Goal: Task Accomplishment & Management: Complete application form

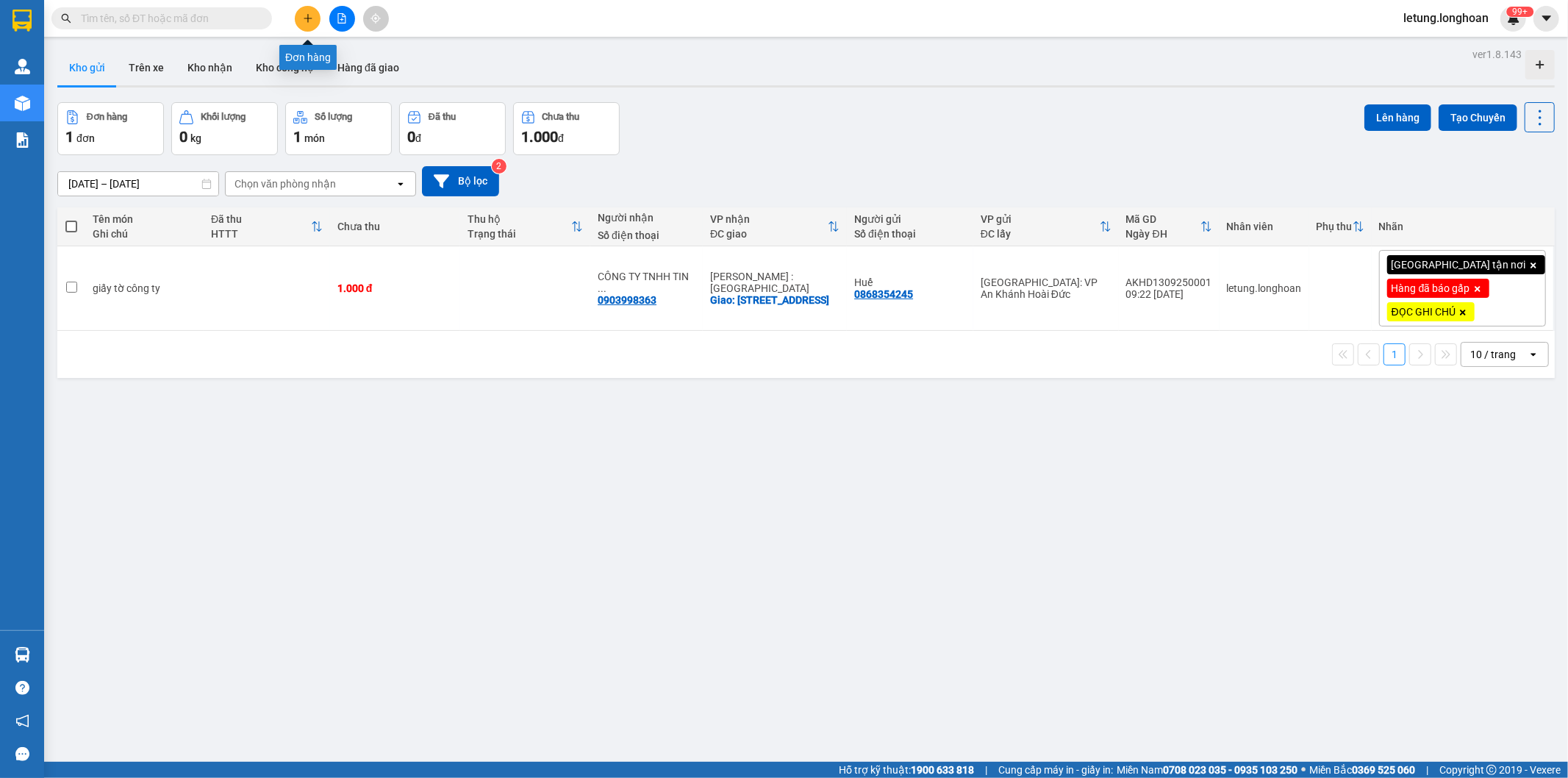
click at [304, 16] on icon "plus" at bounding box center [307, 18] width 10 height 10
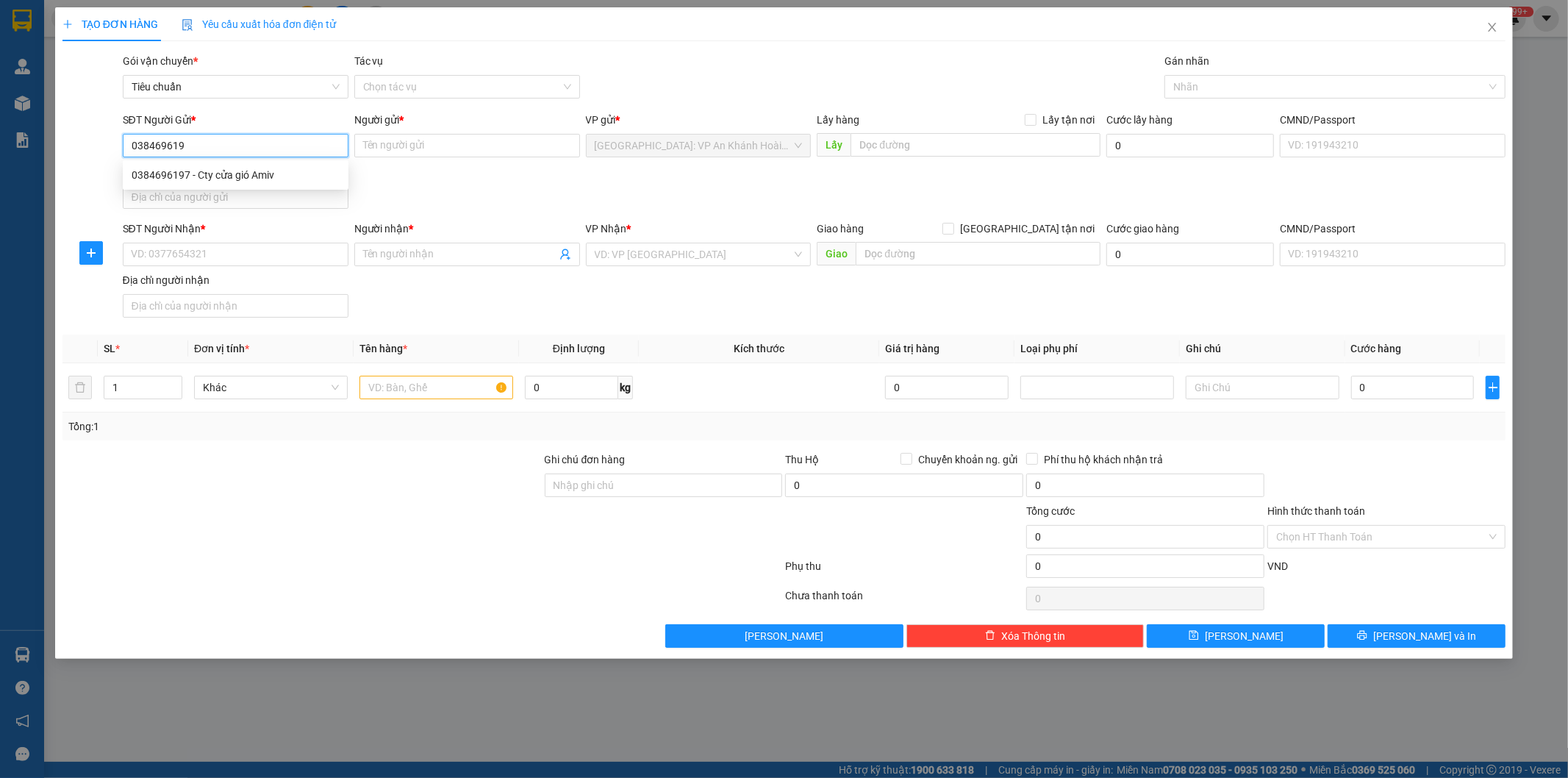
type input "0384696197"
click at [251, 178] on div "0384696197 - Cty cửa gió Amiv" at bounding box center [235, 175] width 208 height 16
type input "Cty cửa gió Amiv"
type input "0384696197"
click at [256, 260] on input "SĐT Người Nhận *" at bounding box center [236, 254] width 226 height 24
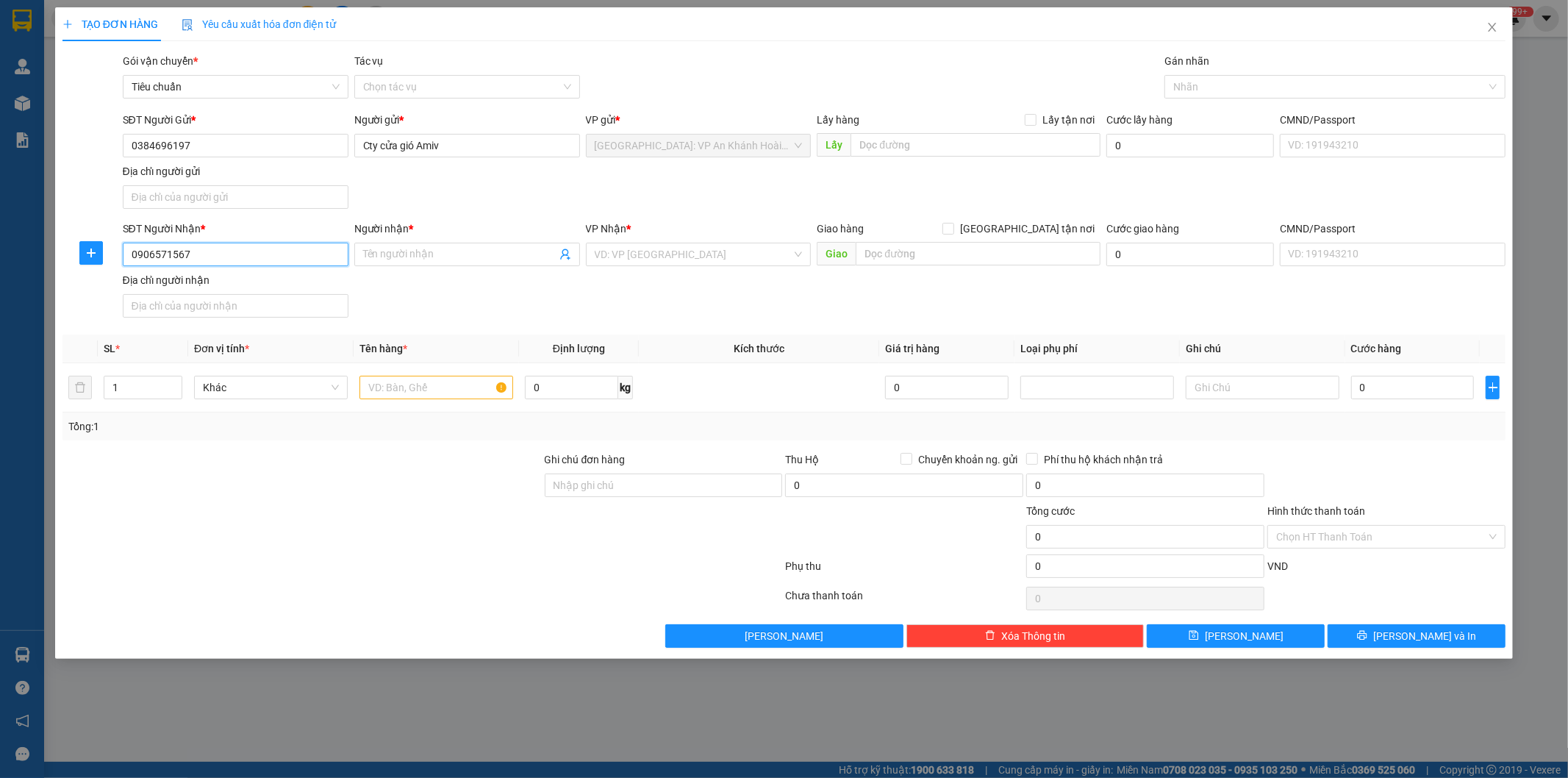
click at [269, 254] on input "0906571567" at bounding box center [236, 254] width 226 height 24
type input "0906571567"
click at [416, 258] on input "Người nhận *" at bounding box center [460, 254] width 193 height 16
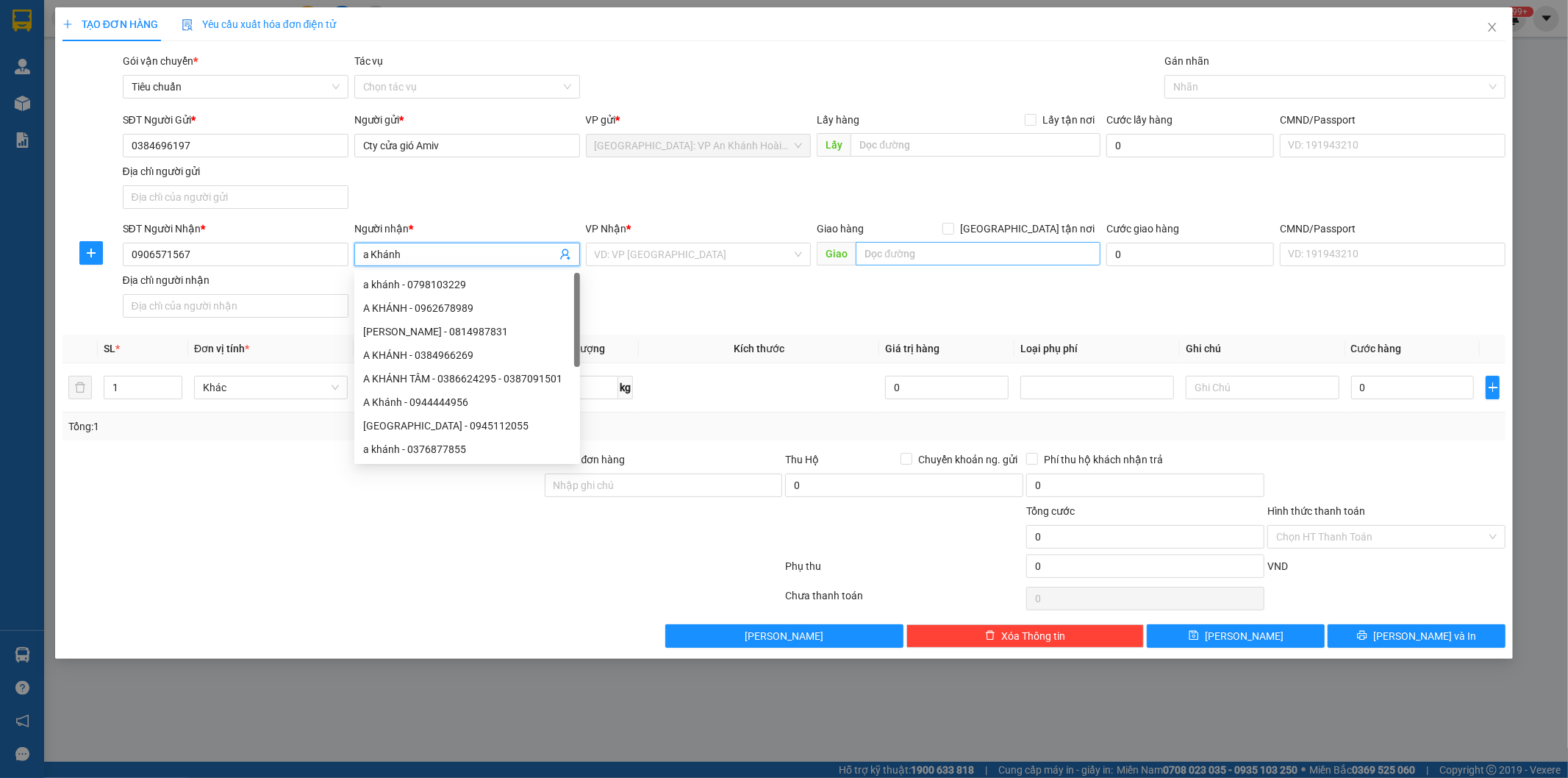
type input "a Khánh"
click at [913, 252] on input "text" at bounding box center [978, 253] width 245 height 24
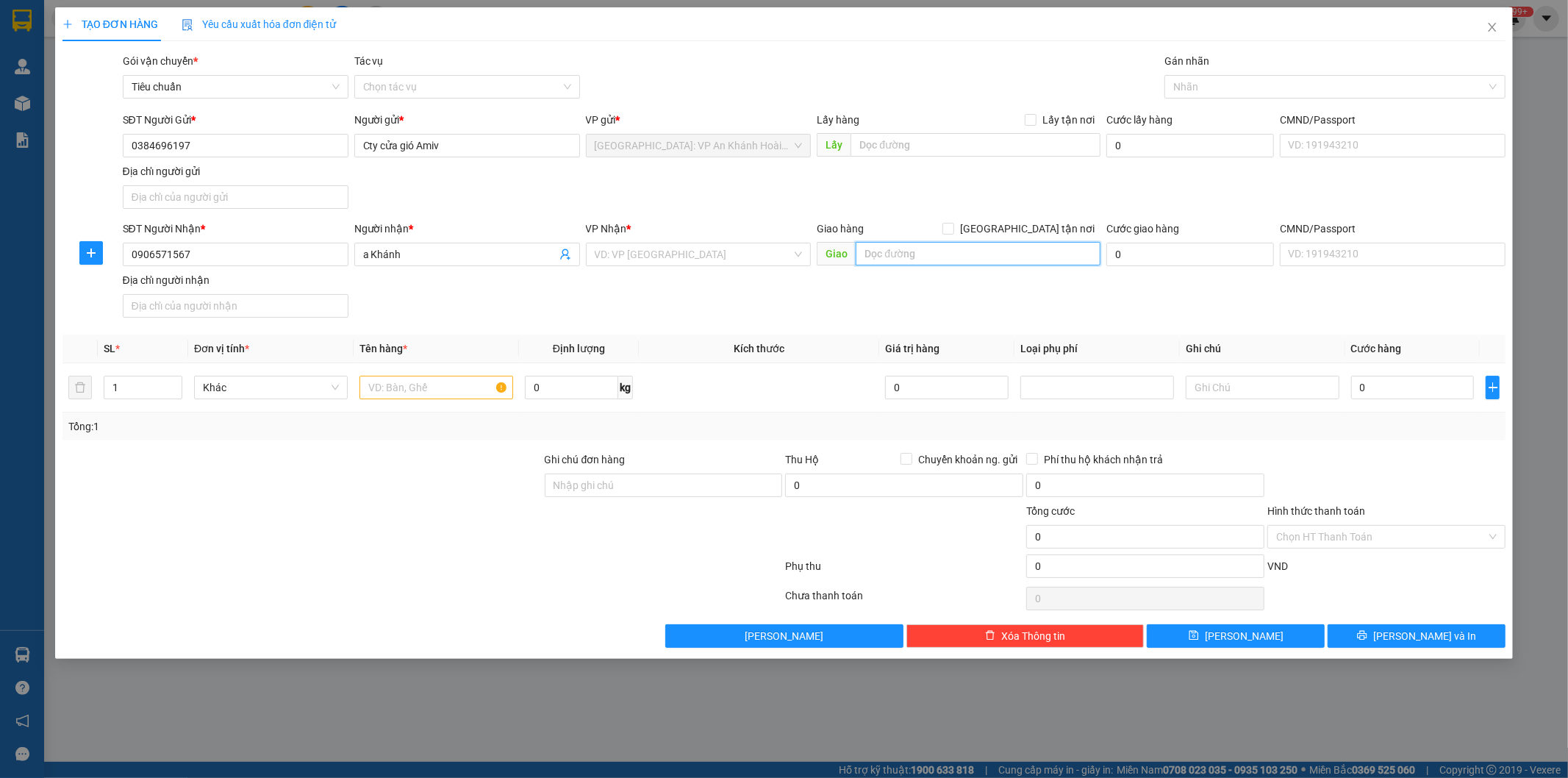
drag, startPoint x: 904, startPoint y: 247, endPoint x: 905, endPoint y: 254, distance: 7.1
click at [904, 248] on input "text" at bounding box center [978, 253] width 245 height 24
paste input "[GEOGRAPHIC_DATA] giao trên QL 1A"
click at [921, 258] on input "[GEOGRAPHIC_DATA] giao trên QL 1A" at bounding box center [978, 253] width 245 height 24
type input "[GEOGRAPHIC_DATA] Quảng trị giao trên QL 1A"
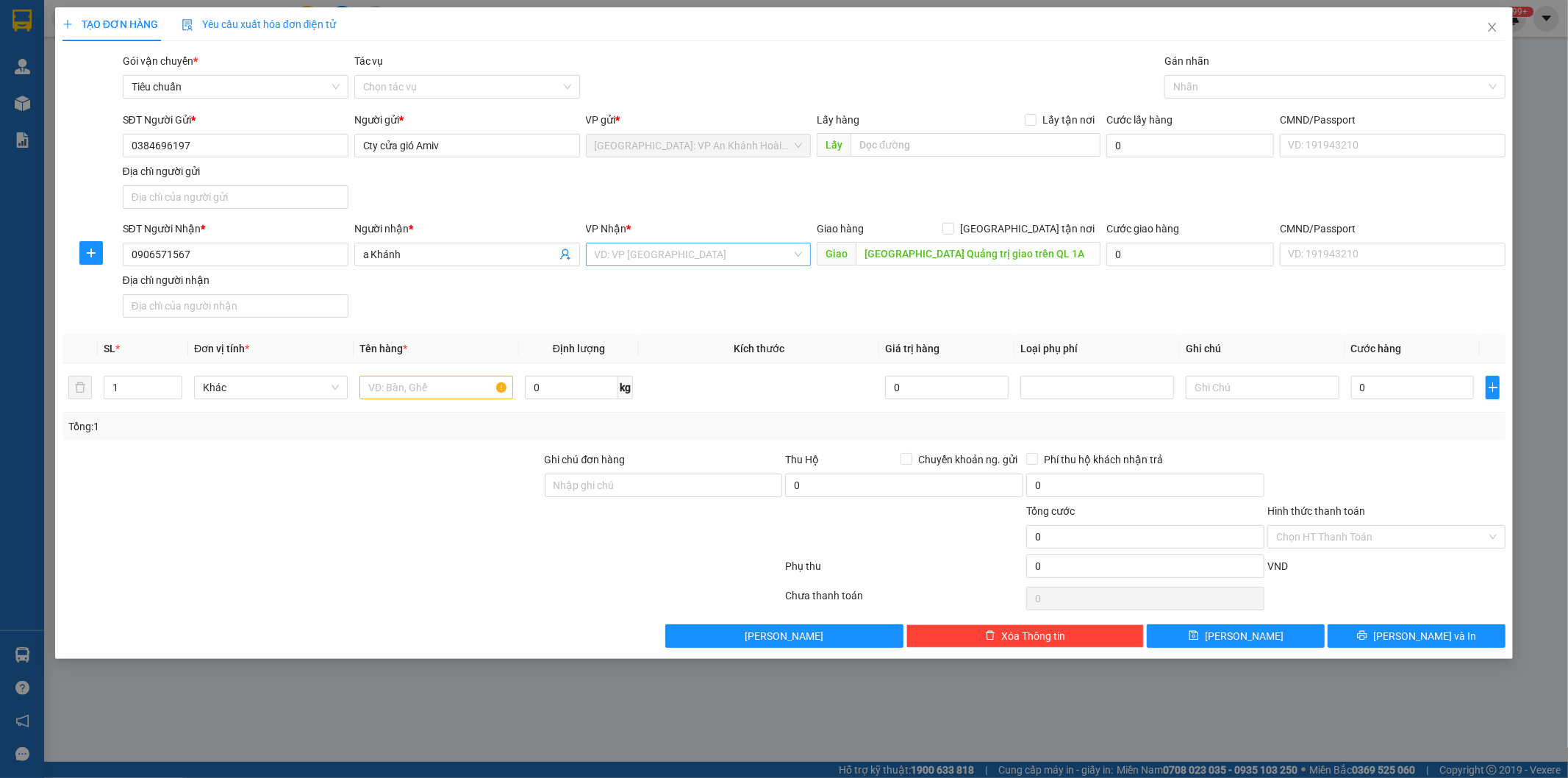
click at [740, 257] on input "search" at bounding box center [693, 254] width 198 height 22
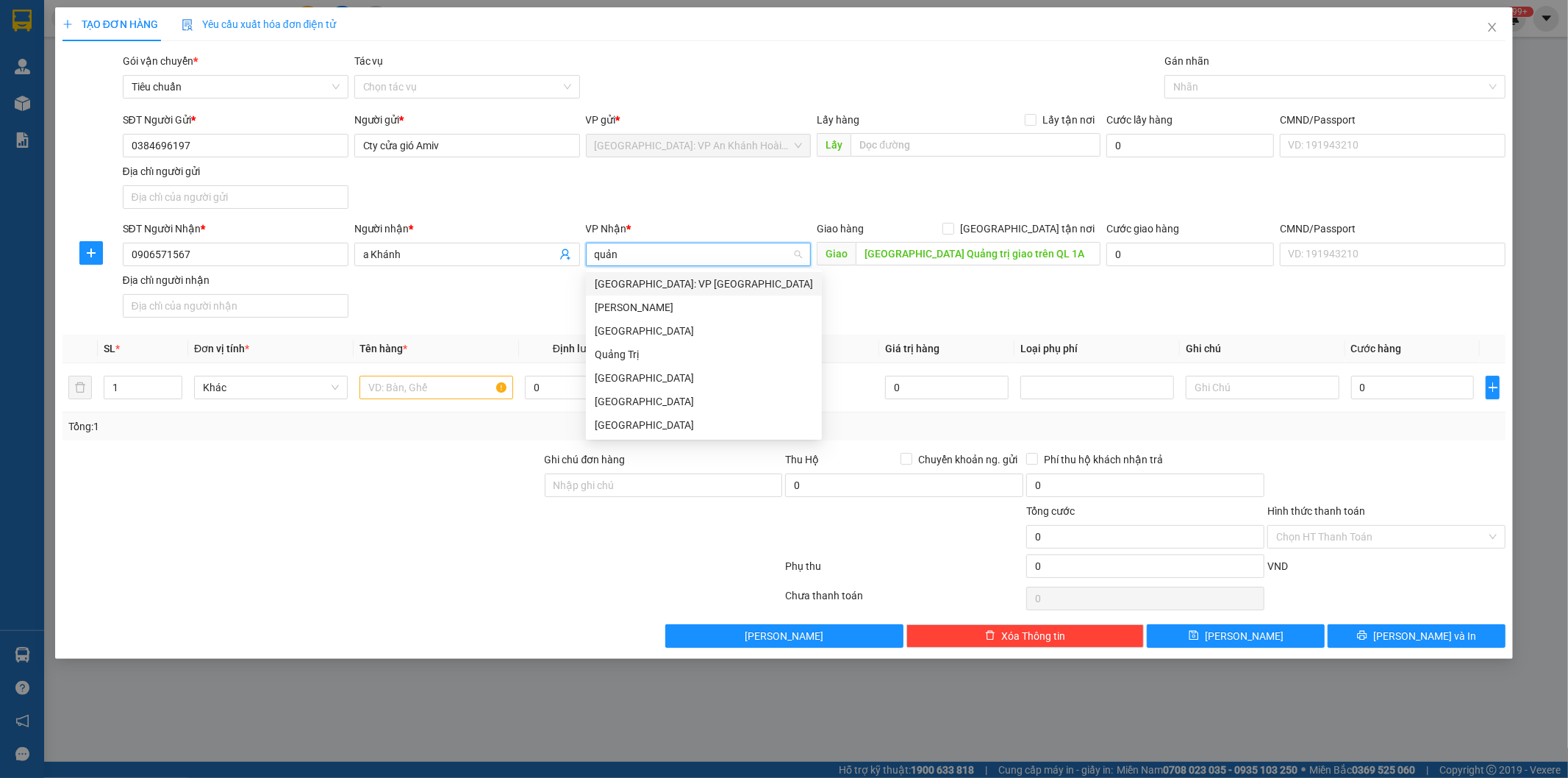
type input "quảng"
click at [664, 351] on div "Quảng Trị" at bounding box center [704, 354] width 219 height 16
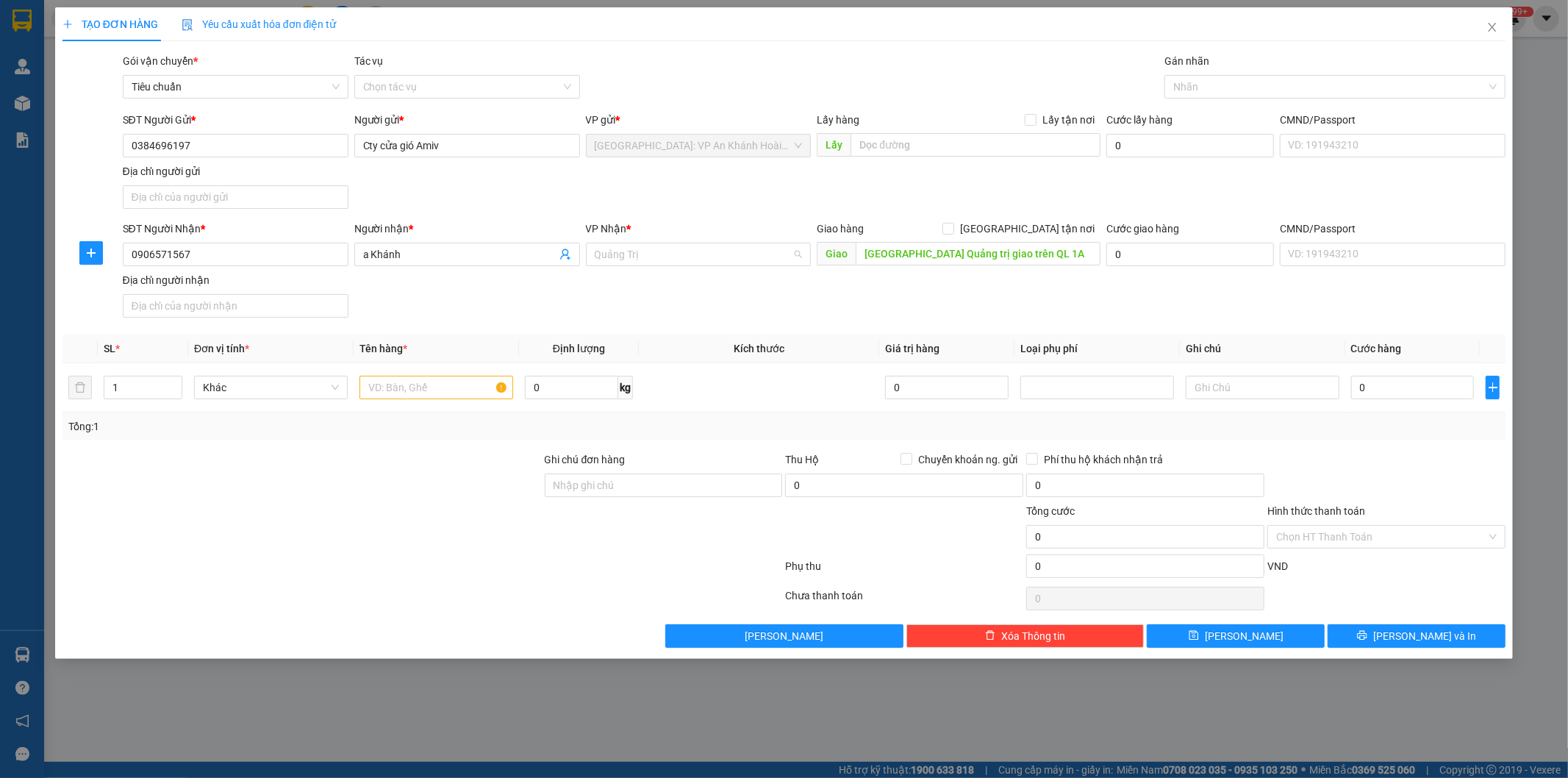
scroll to position [976, 0]
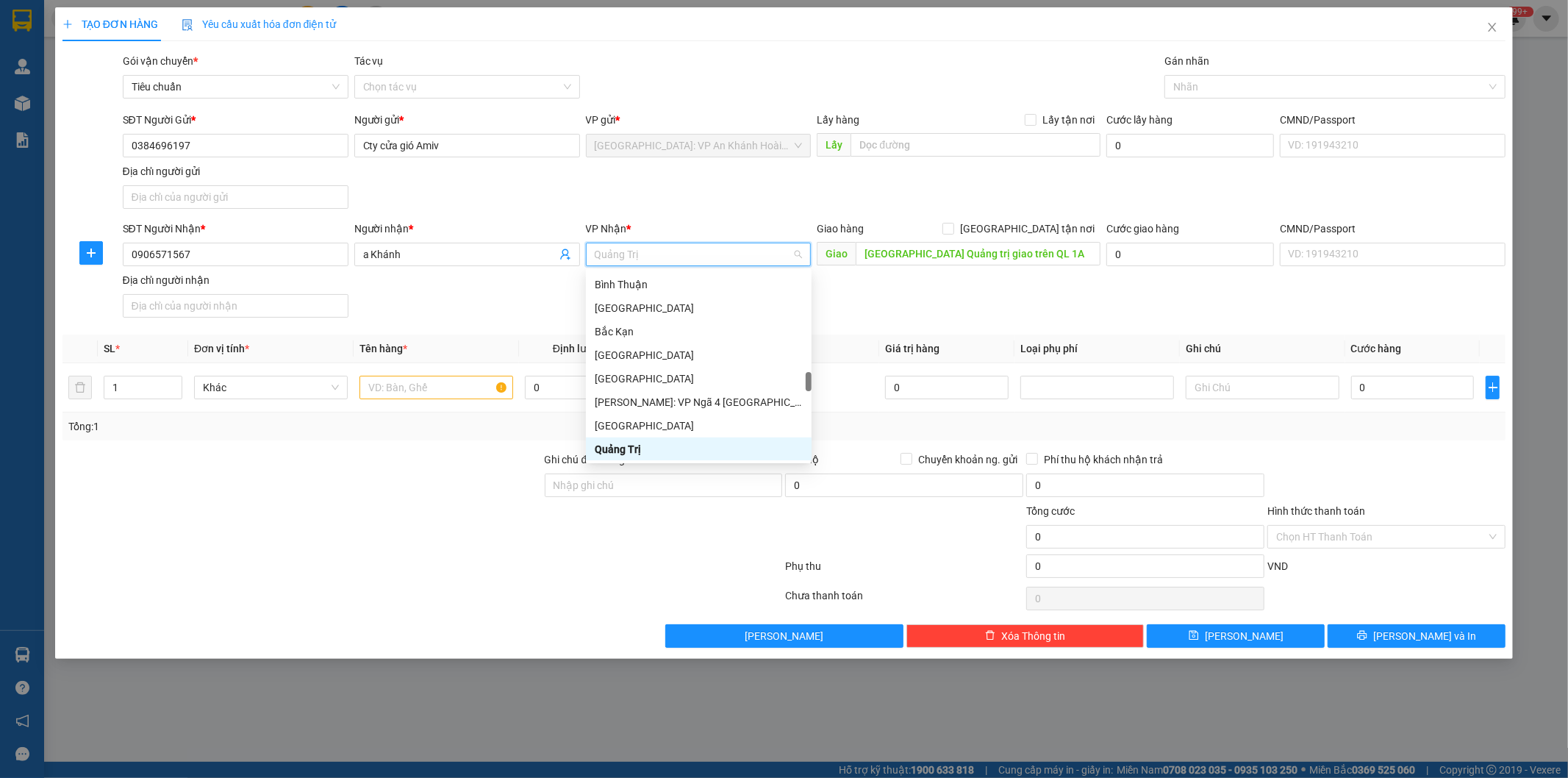
drag, startPoint x: 384, startPoint y: 535, endPoint x: 353, endPoint y: 439, distance: 100.9
click at [384, 534] on div at bounding box center [302, 528] width 482 height 51
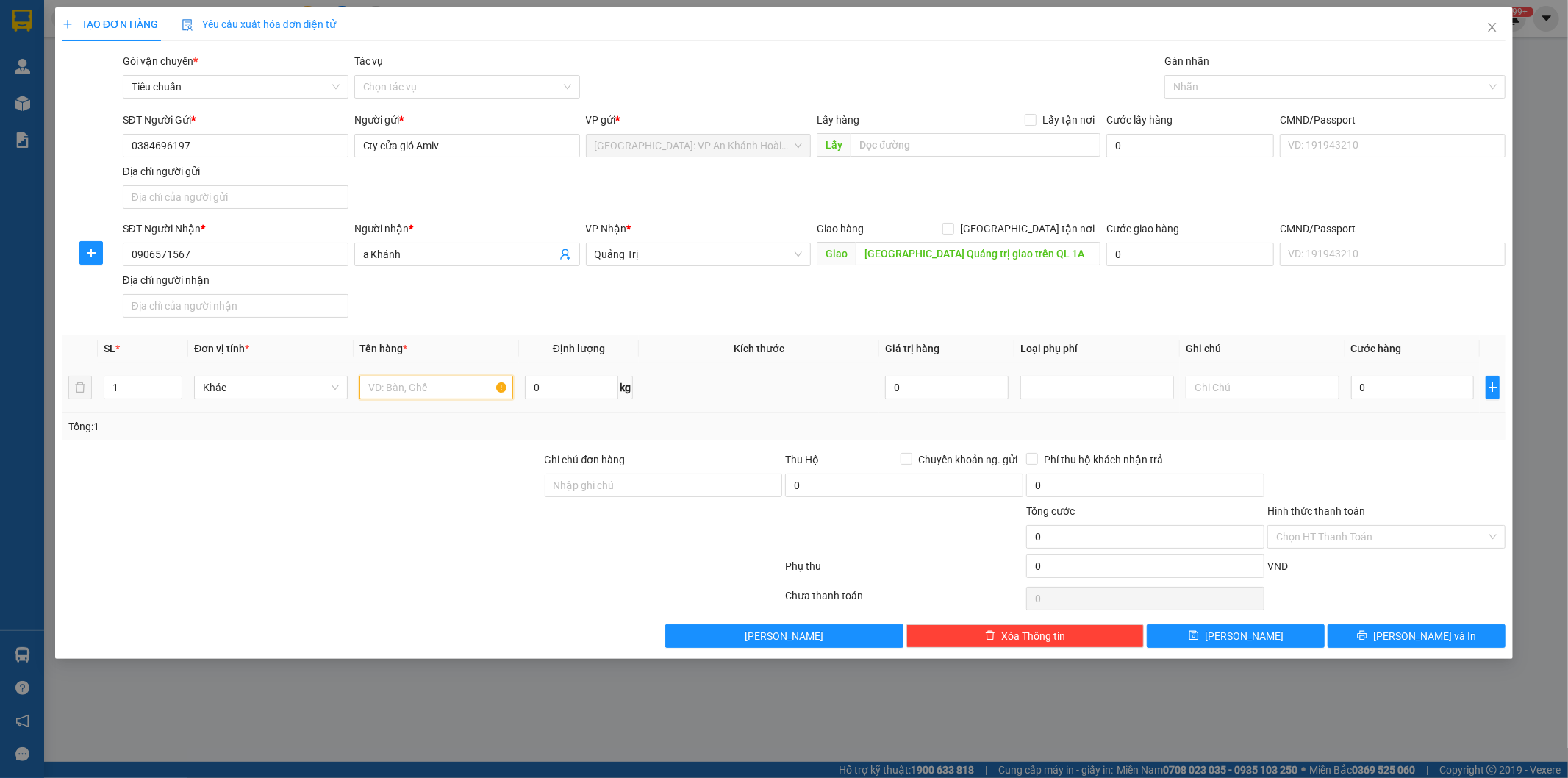
click at [390, 390] on input "text" at bounding box center [436, 387] width 154 height 24
type input "1 kiện bọc xốp nổ"
click at [1389, 390] on input "0" at bounding box center [1413, 387] width 124 height 24
type input "7"
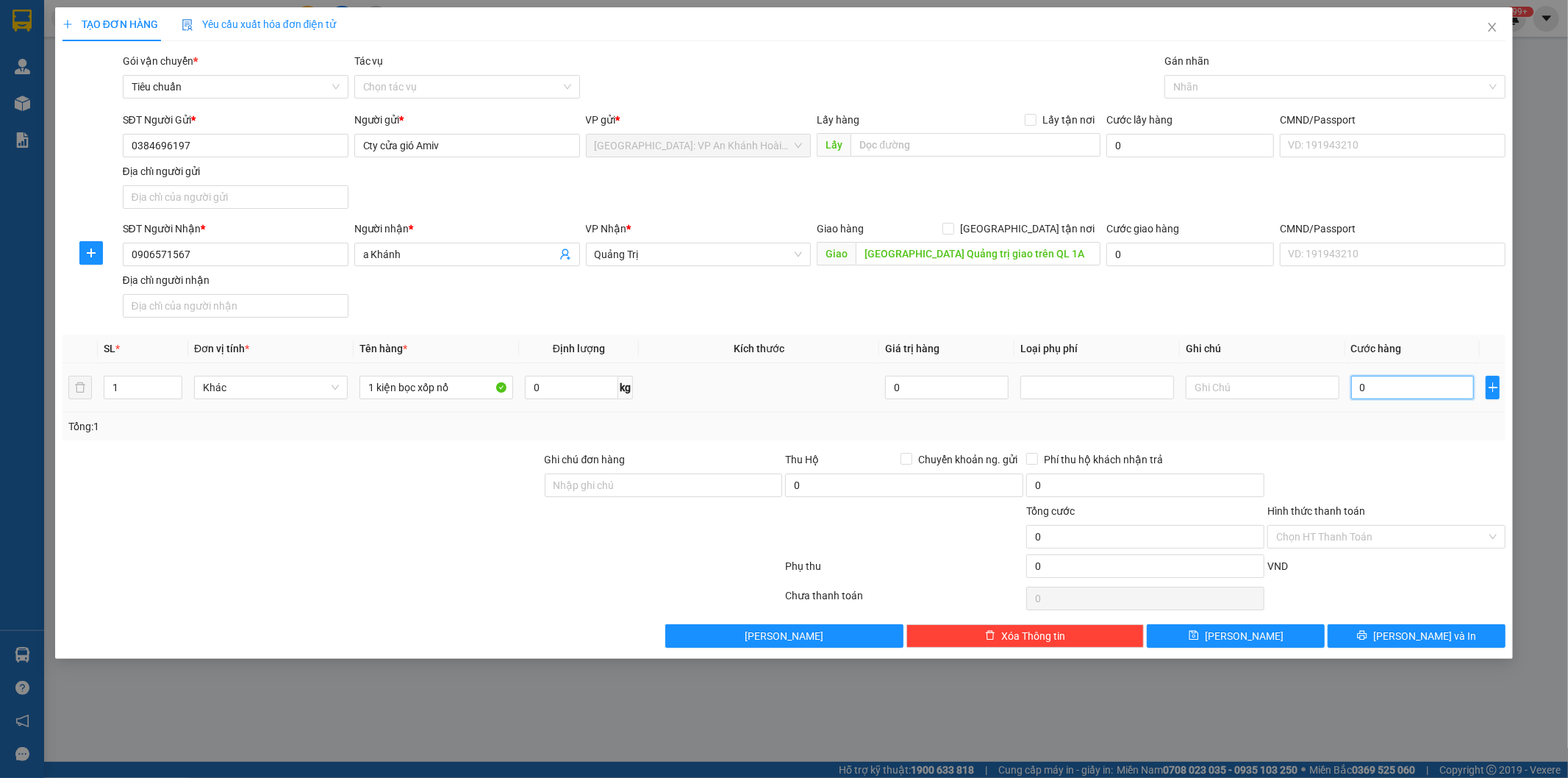
type input "7"
type input "70"
type input "700"
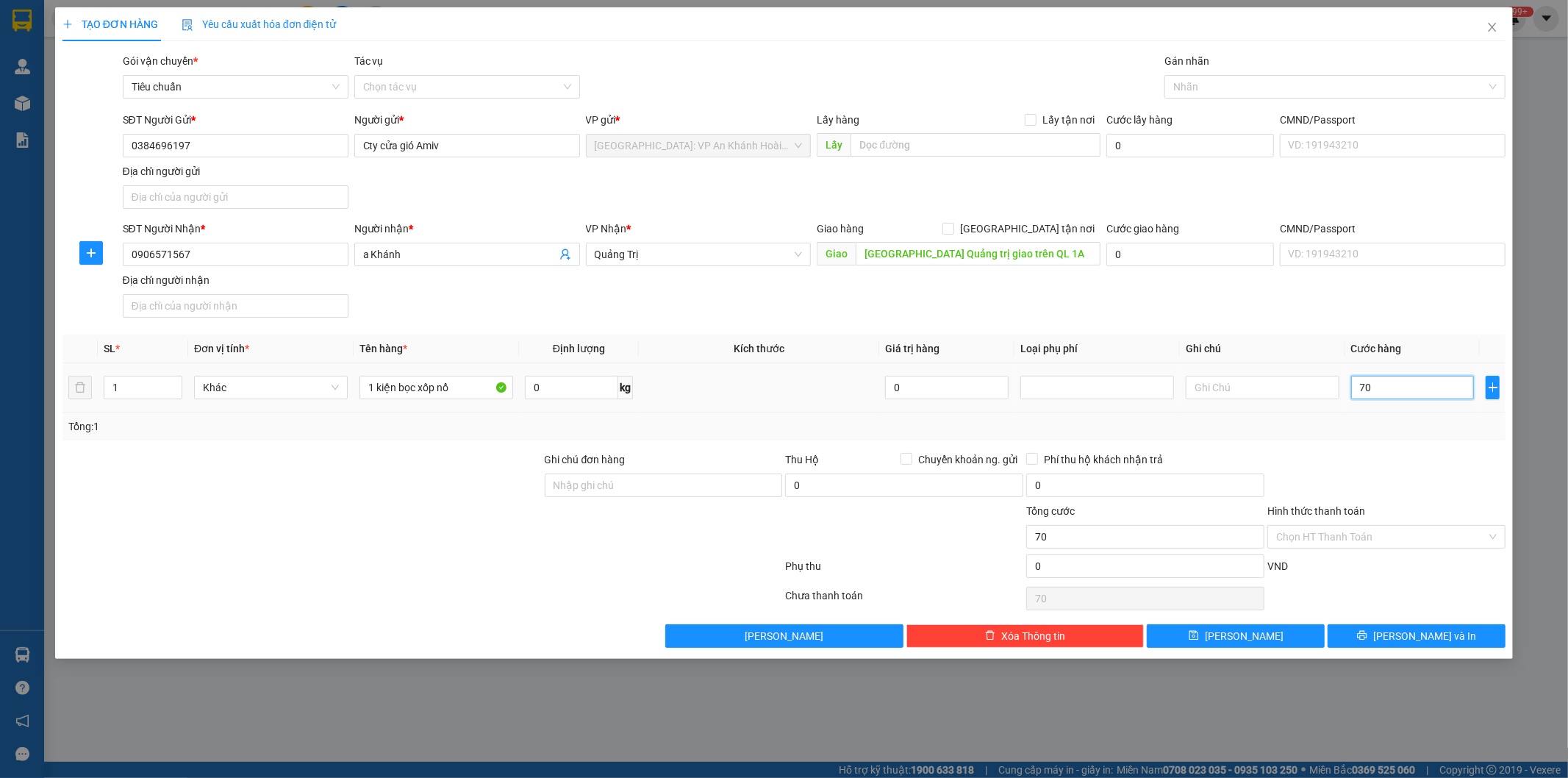
type input "700"
type input "7.000"
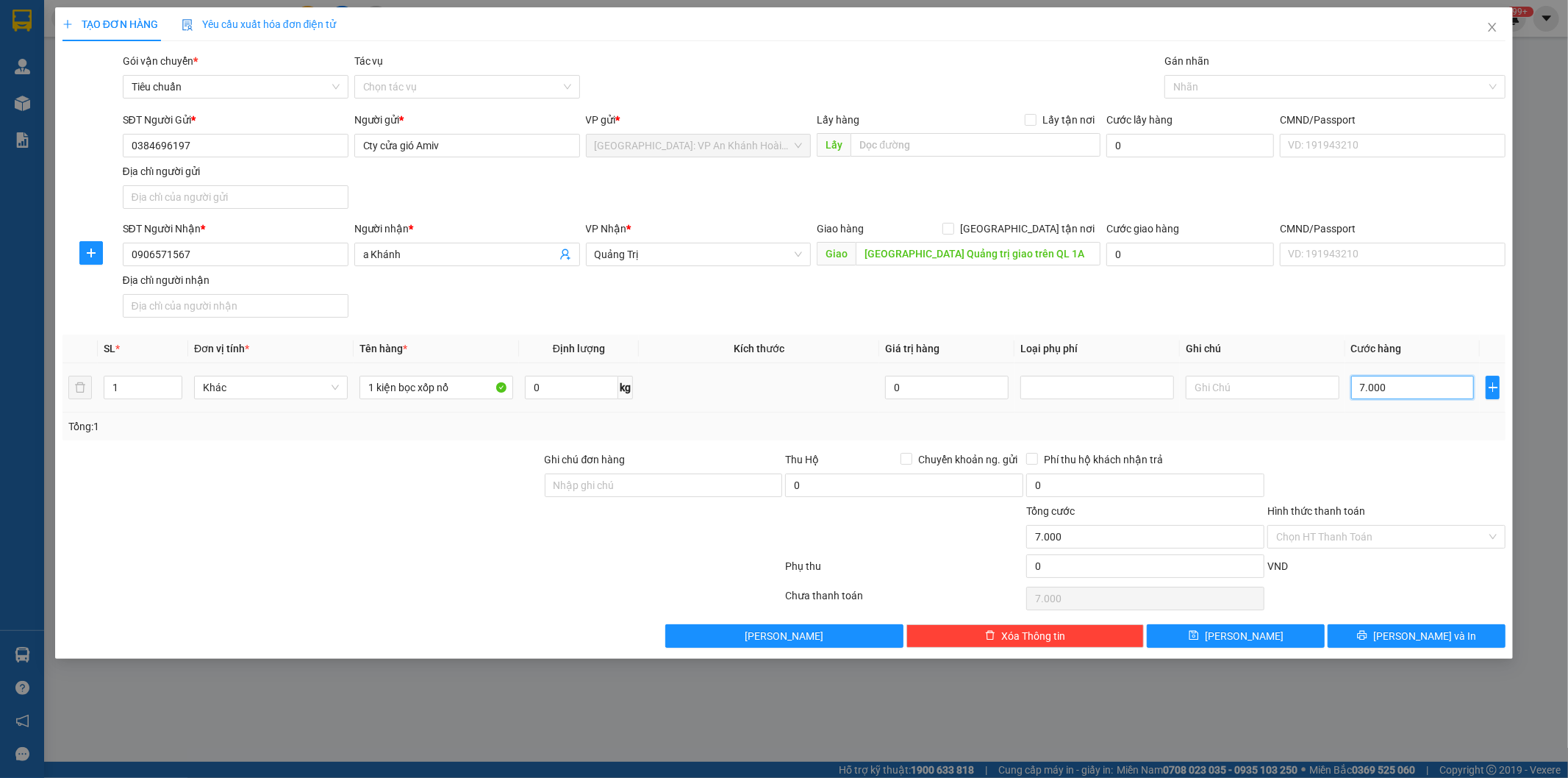
type input "70.000"
click at [1395, 477] on div at bounding box center [1386, 476] width 241 height 51
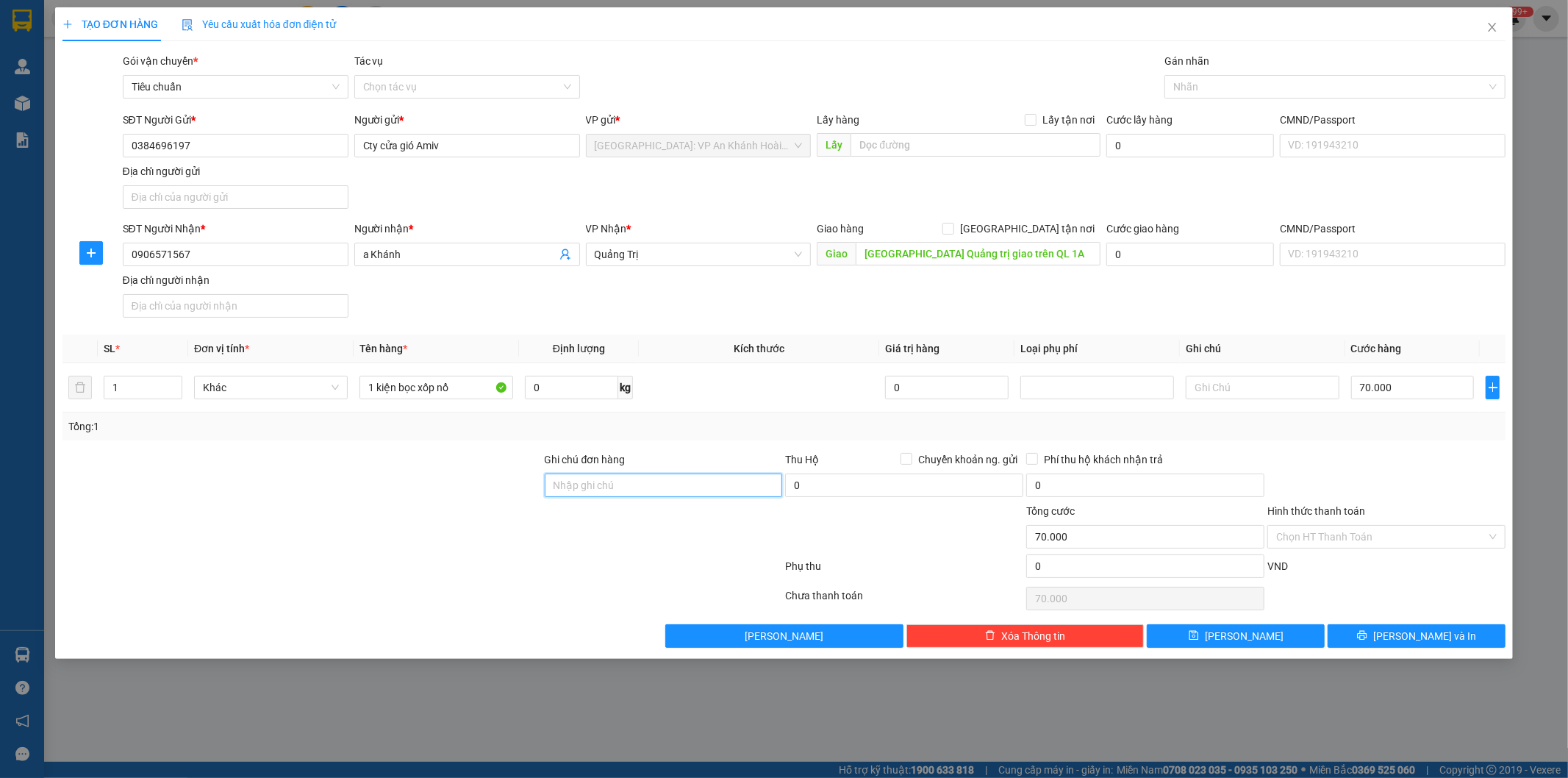
click at [594, 486] on input "Ghi chú đơn hàng" at bounding box center [663, 486] width 238 height 24
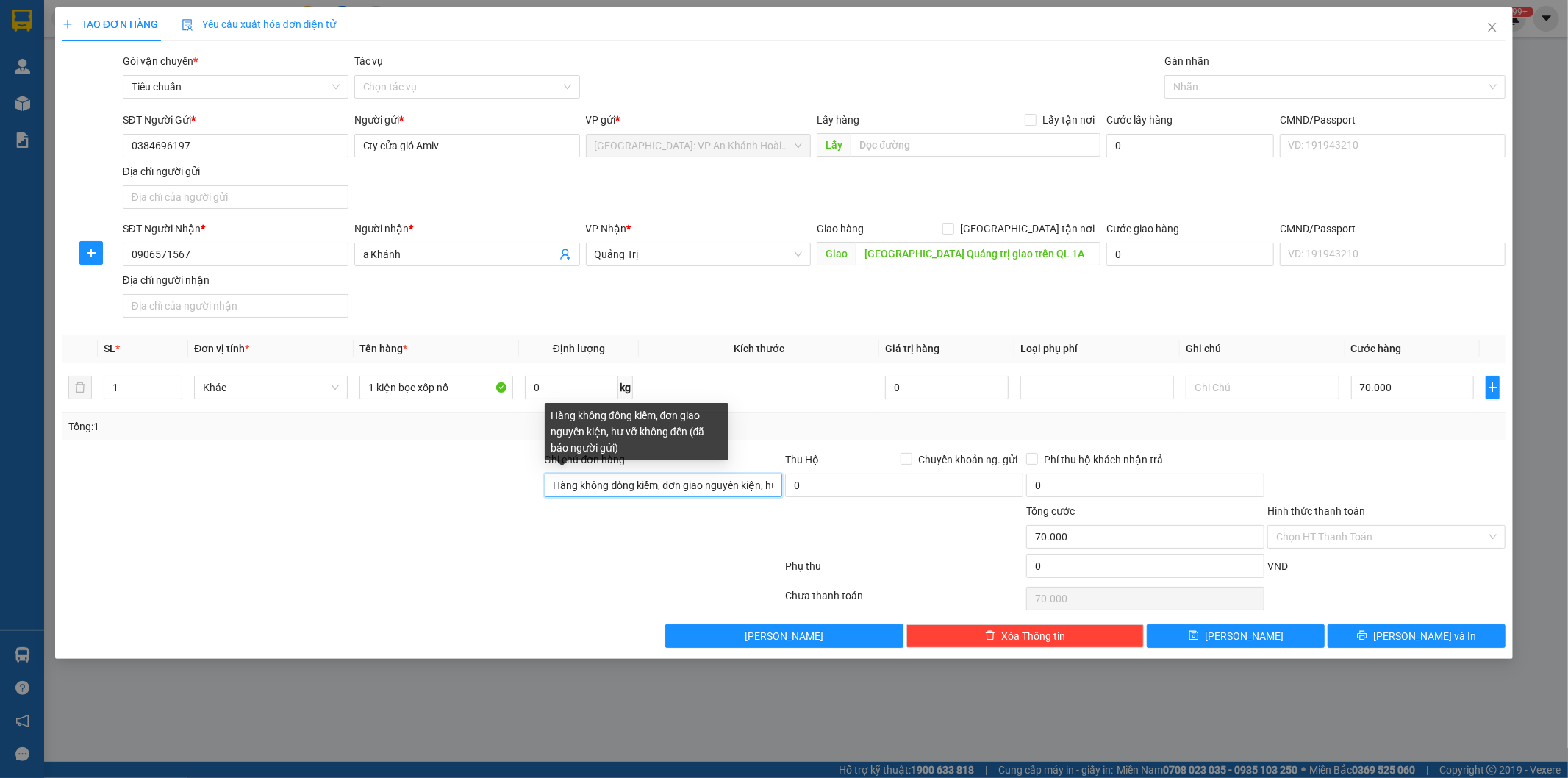
drag, startPoint x: 651, startPoint y: 482, endPoint x: 656, endPoint y: 495, distance: 13.9
click at [651, 482] on input "Hàng không đồng kiểm, đơn giao nguyên kiện, hư vỡ không đền (đã báo người gửi)" at bounding box center [663, 486] width 238 height 24
paste input "gọi trước cho khách 30p-1 tiếng trước kh"
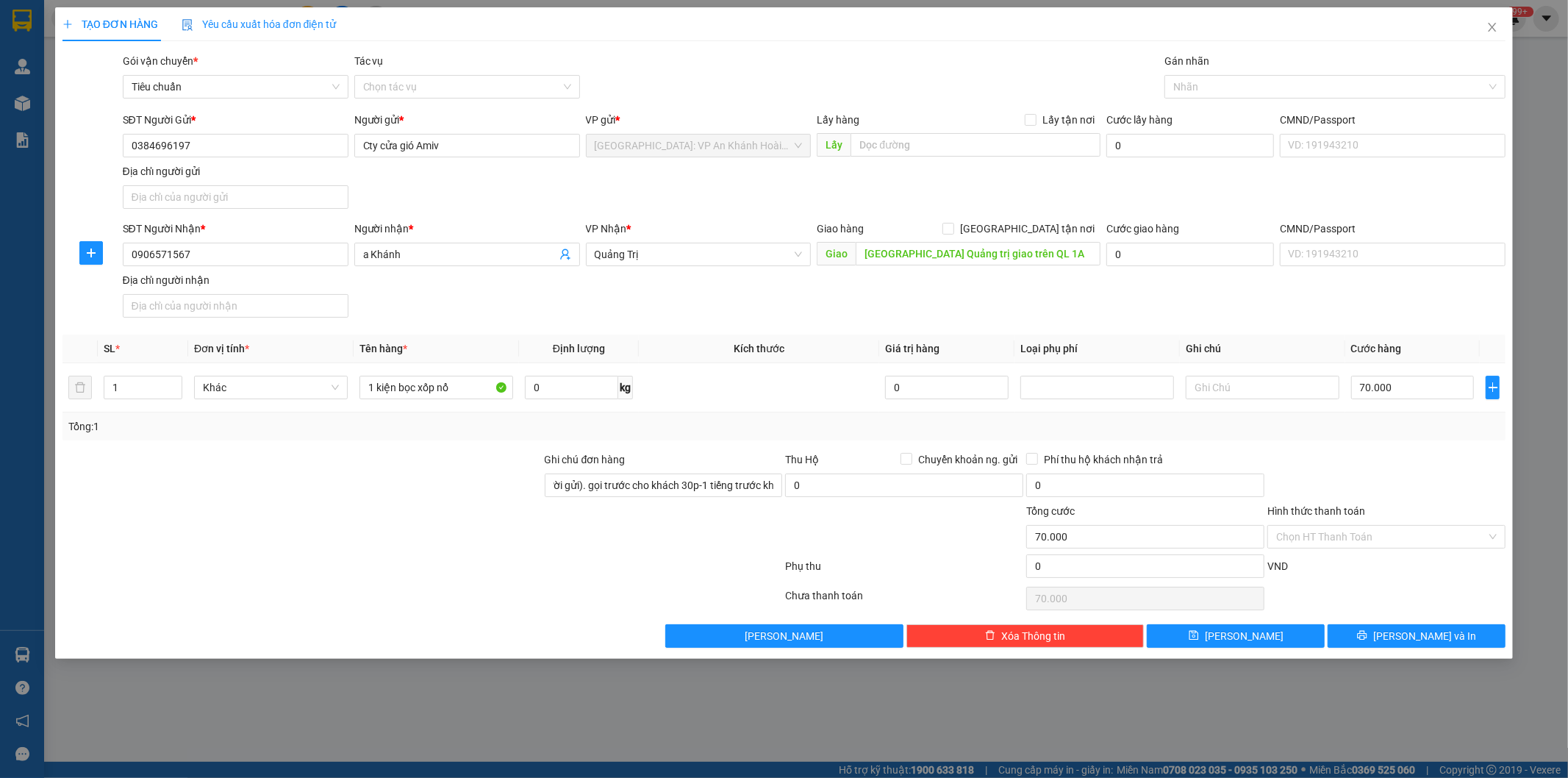
click at [712, 565] on div at bounding box center [423, 568] width 723 height 29
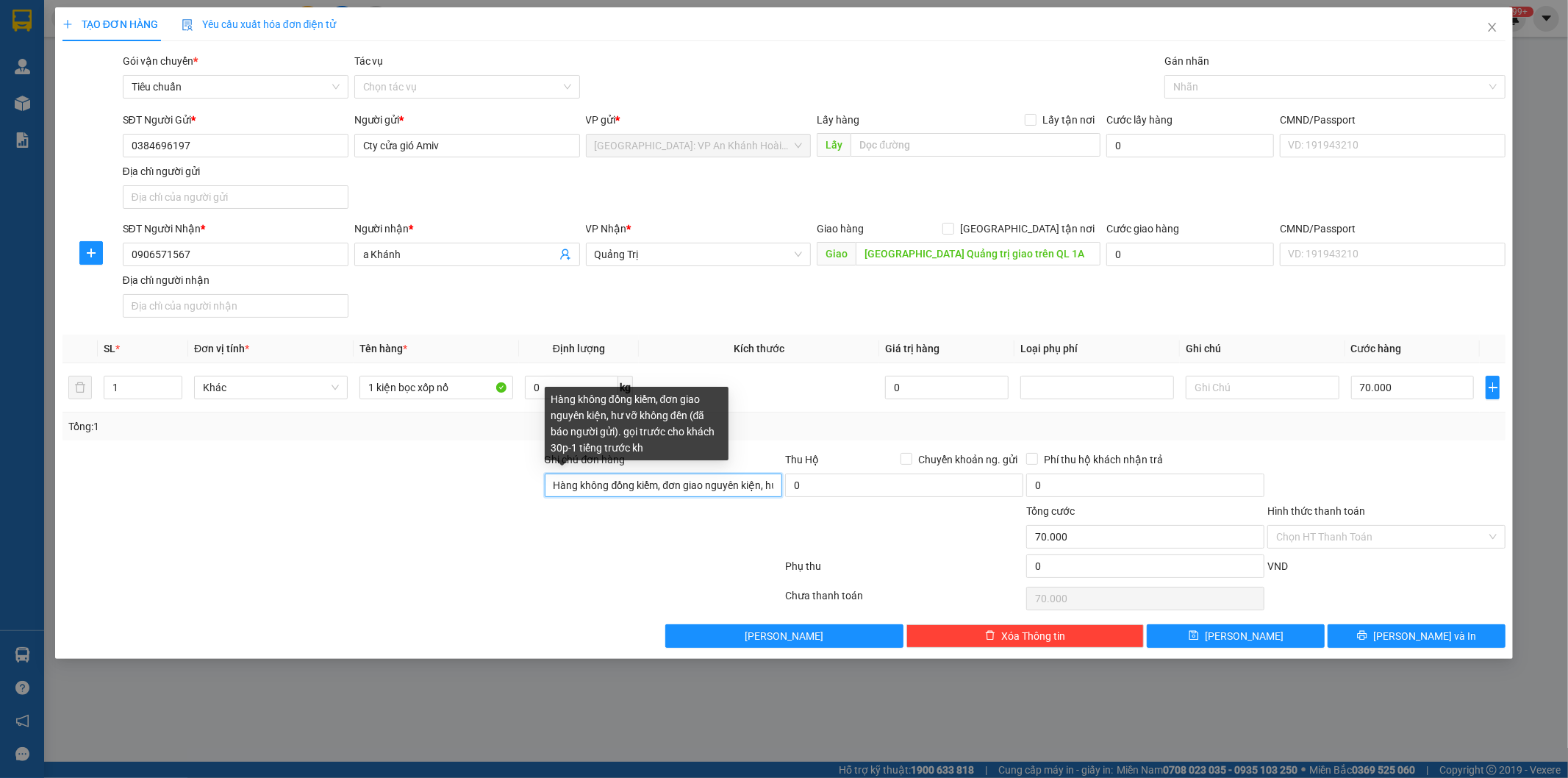
click at [750, 484] on input "Hàng không đồng kiểm, đơn giao nguyên kiện, hư vỡ không đền (đã báo người gửi).…" at bounding box center [663, 486] width 238 height 24
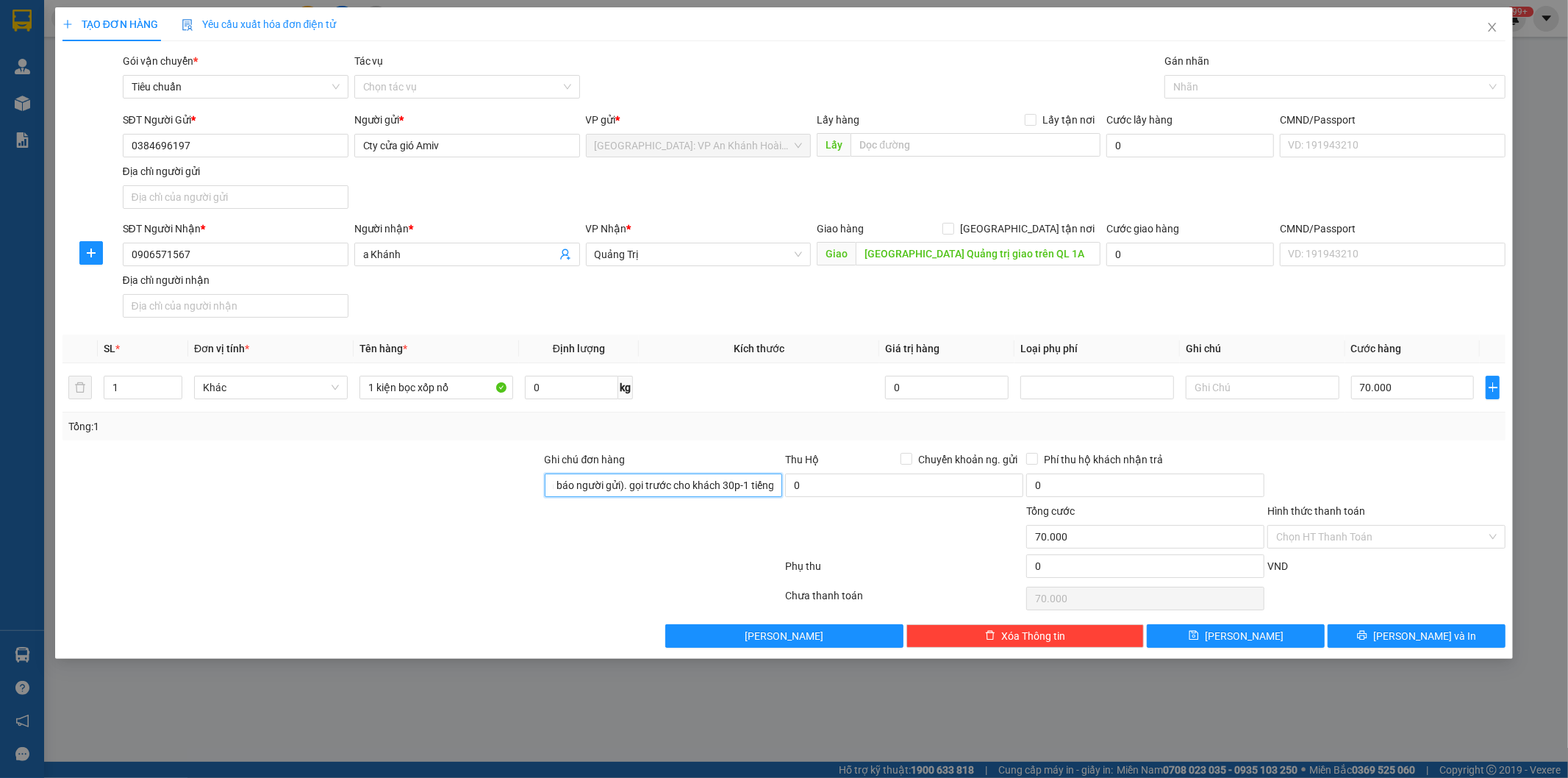
scroll to position [0, 314]
type input "Hàng không đồng kiểm, đơn giao nguyên kiện, hư vỡ không đền (đã báo người gửi).…"
click at [703, 563] on div at bounding box center [423, 568] width 723 height 29
click at [1307, 78] on div at bounding box center [1327, 87] width 319 height 17
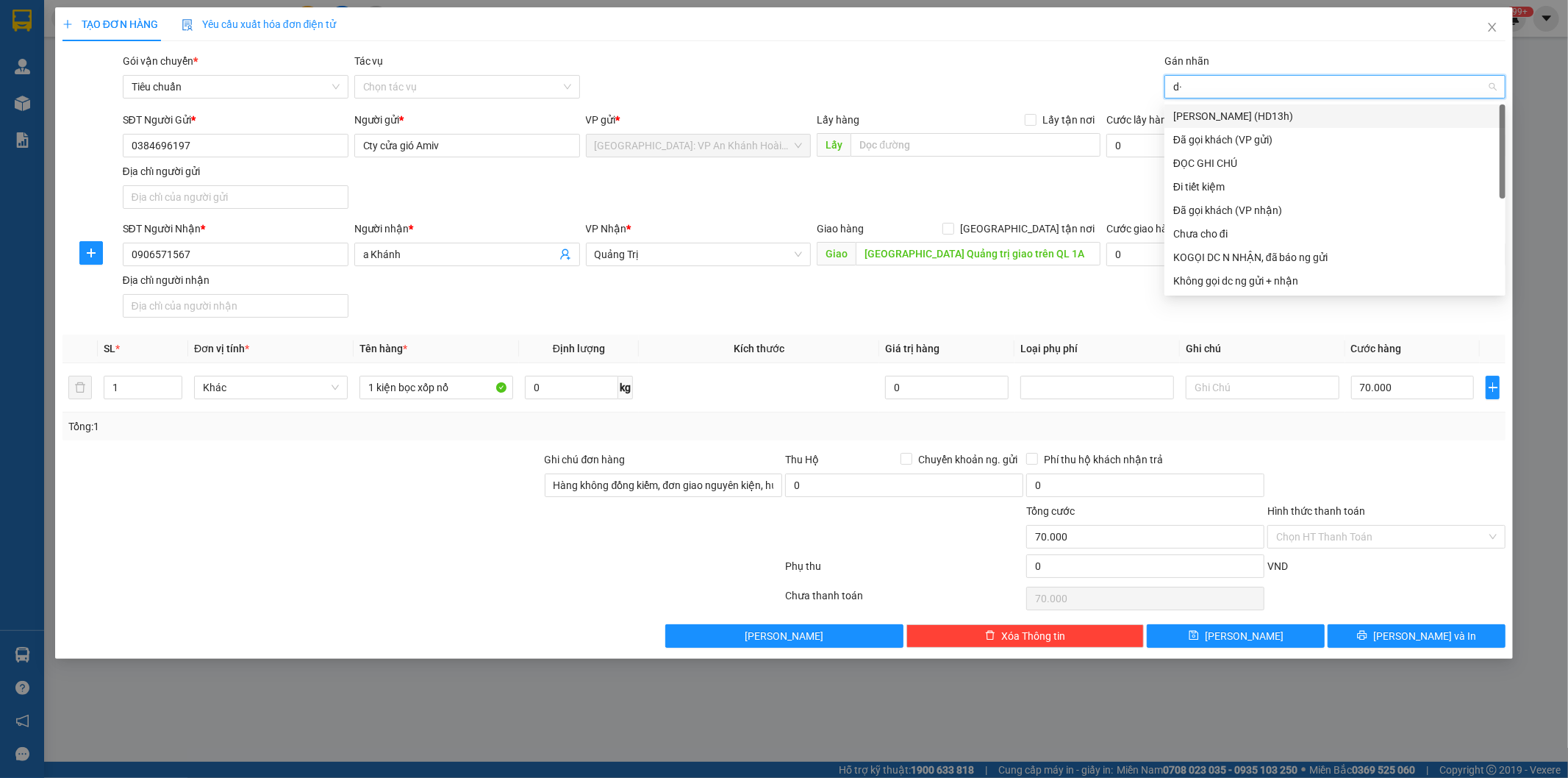
type input "d"
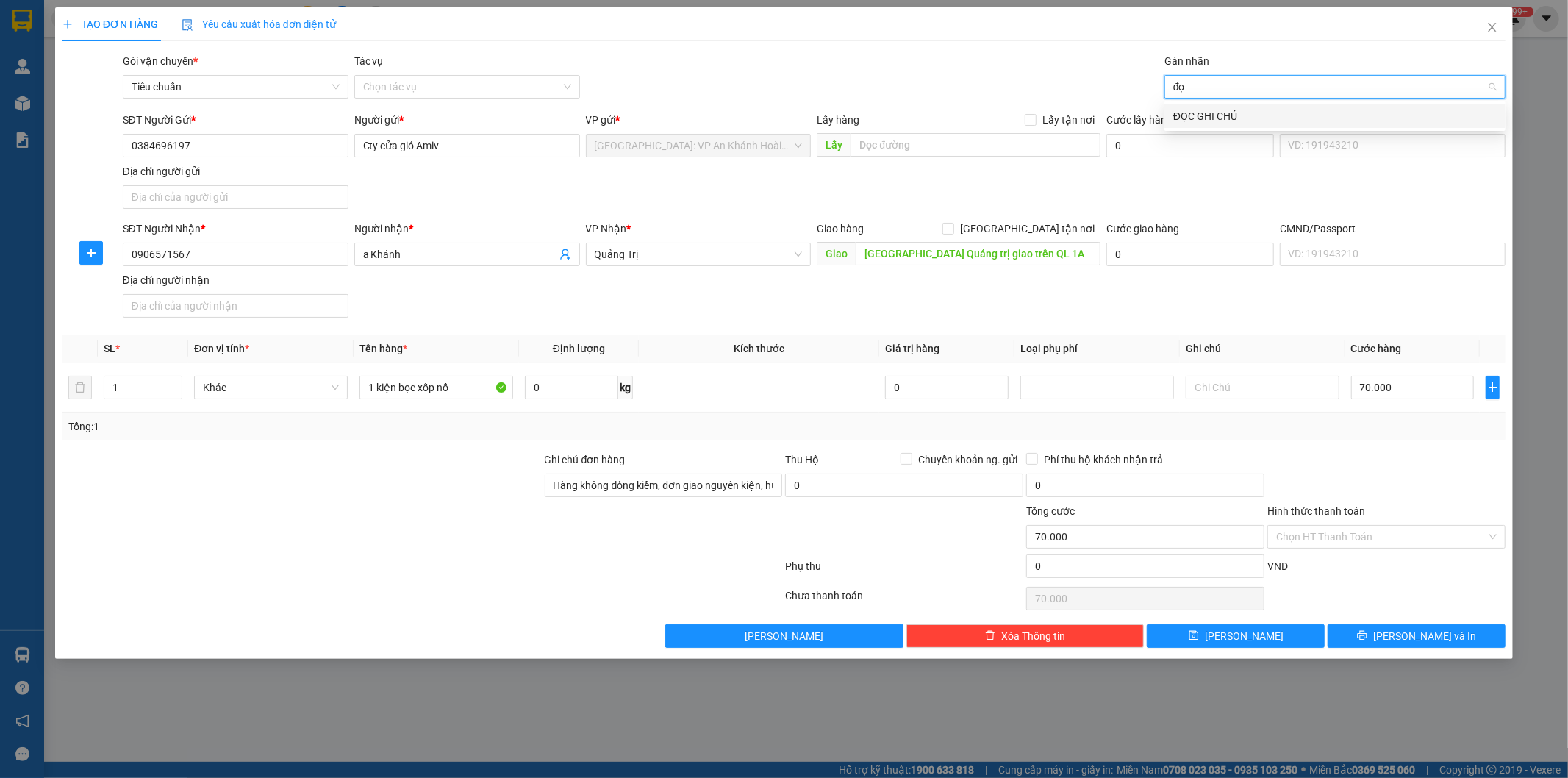
type input "đọc"
click at [1243, 116] on div "ĐỌC GHI CHÚ" at bounding box center [1335, 117] width 323 height 16
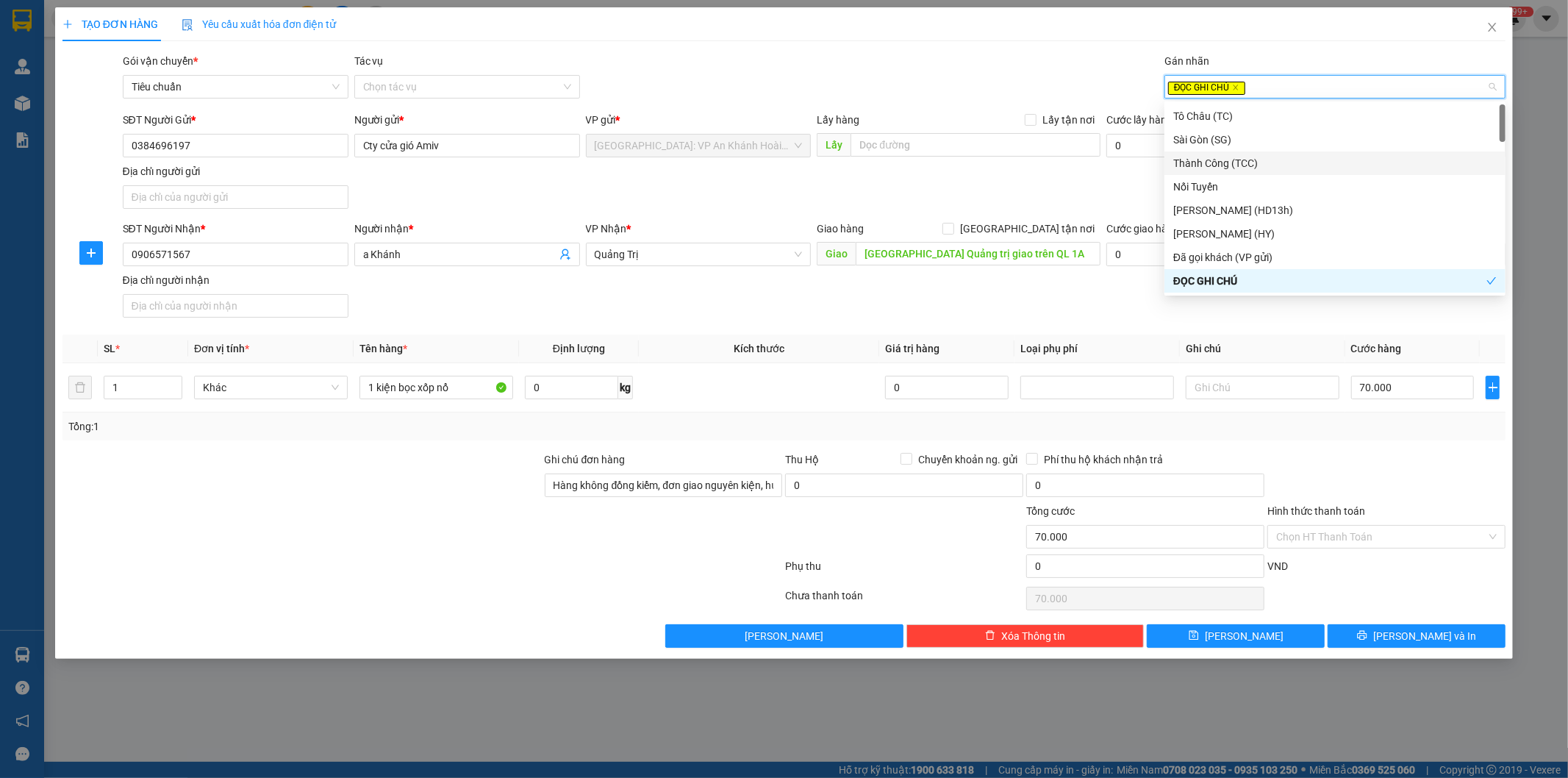
click at [1032, 197] on div "SĐT Người Gửi * 0384696197 Người gửi * Cty cửa gió Amiv VP gửi * [GEOGRAPHIC_DA…" at bounding box center [815, 163] width 1389 height 103
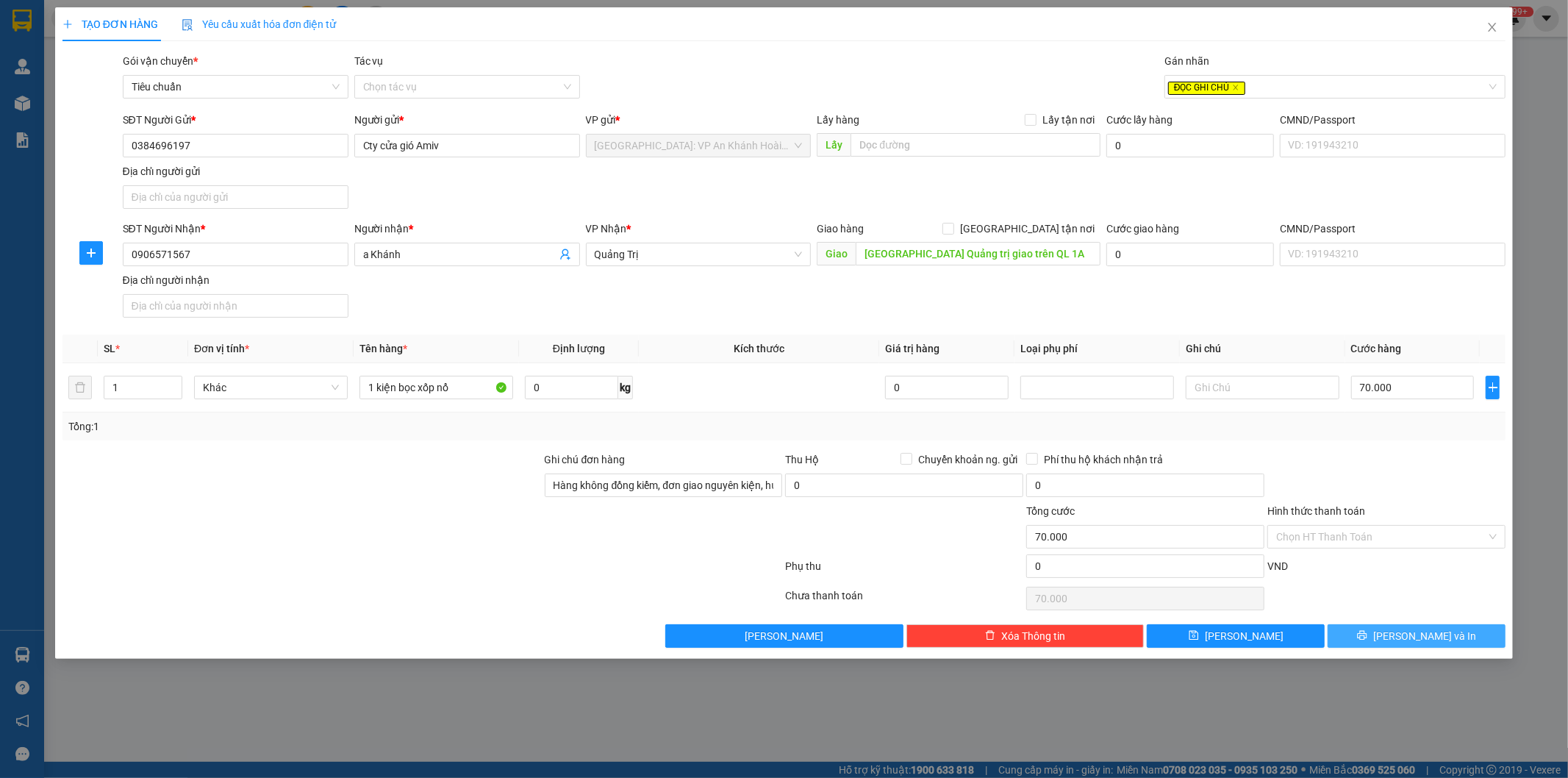
click at [1413, 636] on span "[PERSON_NAME] và In" at bounding box center [1424, 636] width 103 height 16
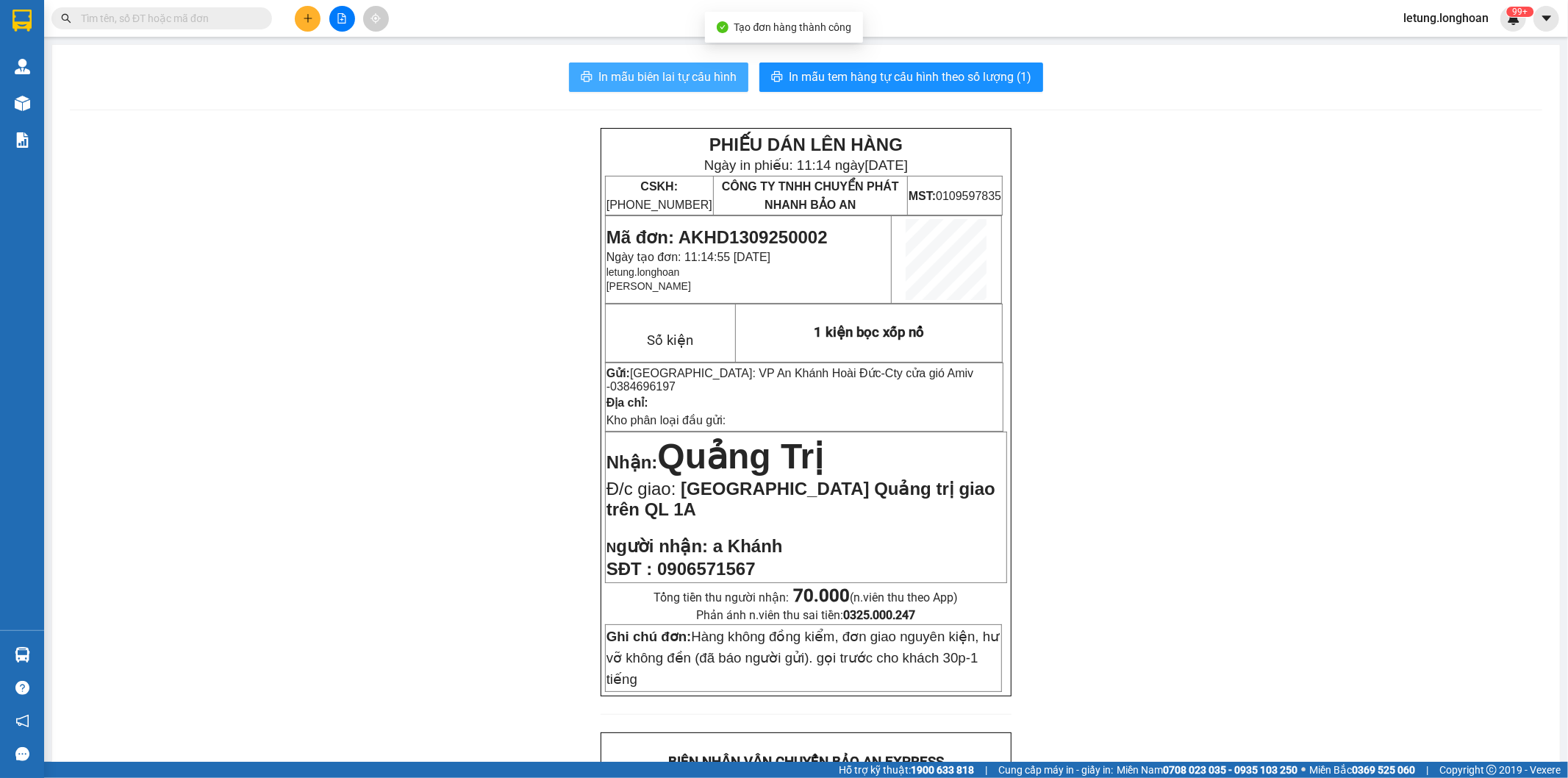
click at [634, 74] on span "In mẫu biên lai tự cấu hình" at bounding box center [668, 77] width 138 height 18
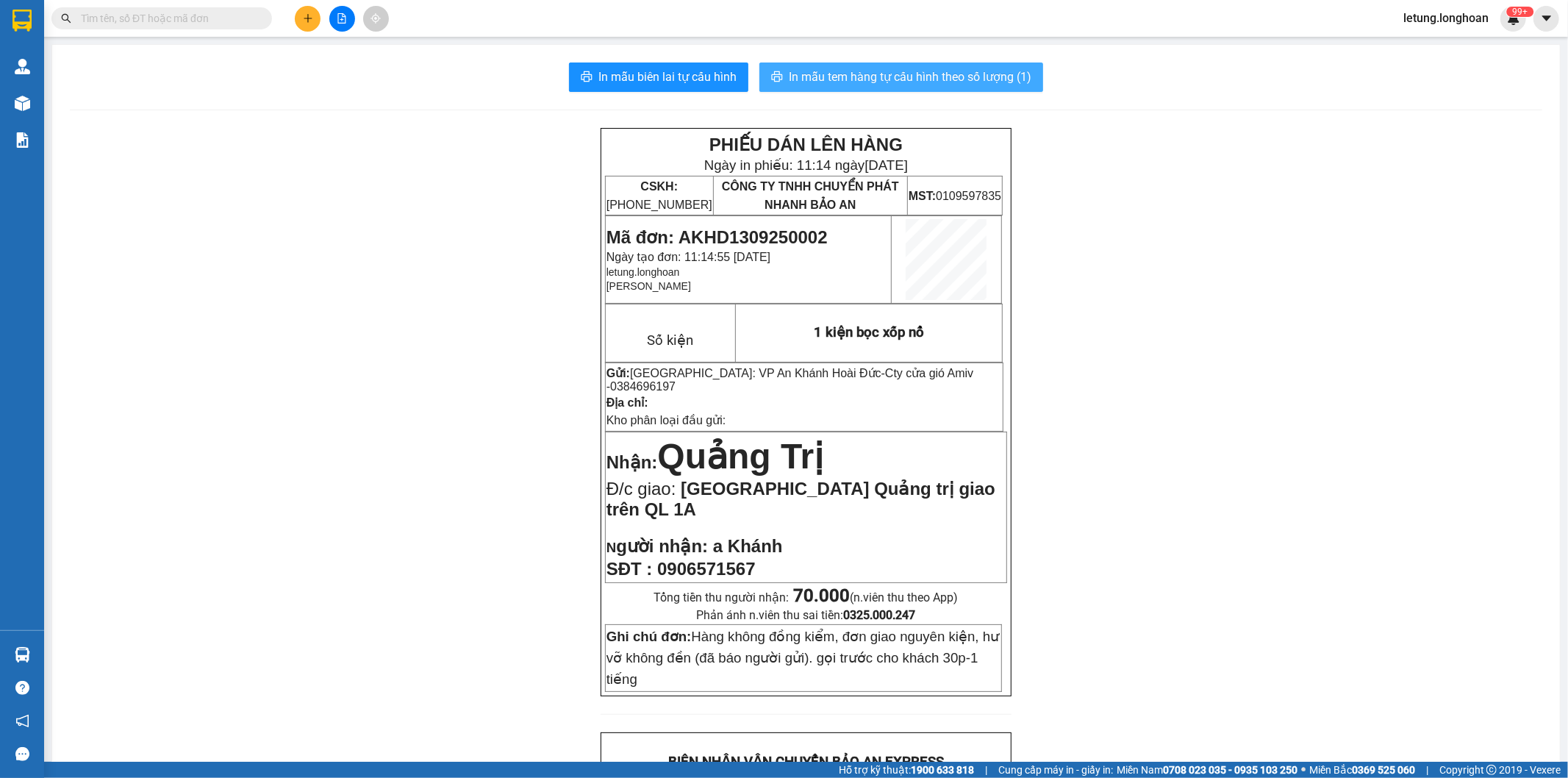
click at [916, 71] on span "In mẫu tem hàng tự cấu hình theo số lượng (1)" at bounding box center [910, 77] width 242 height 18
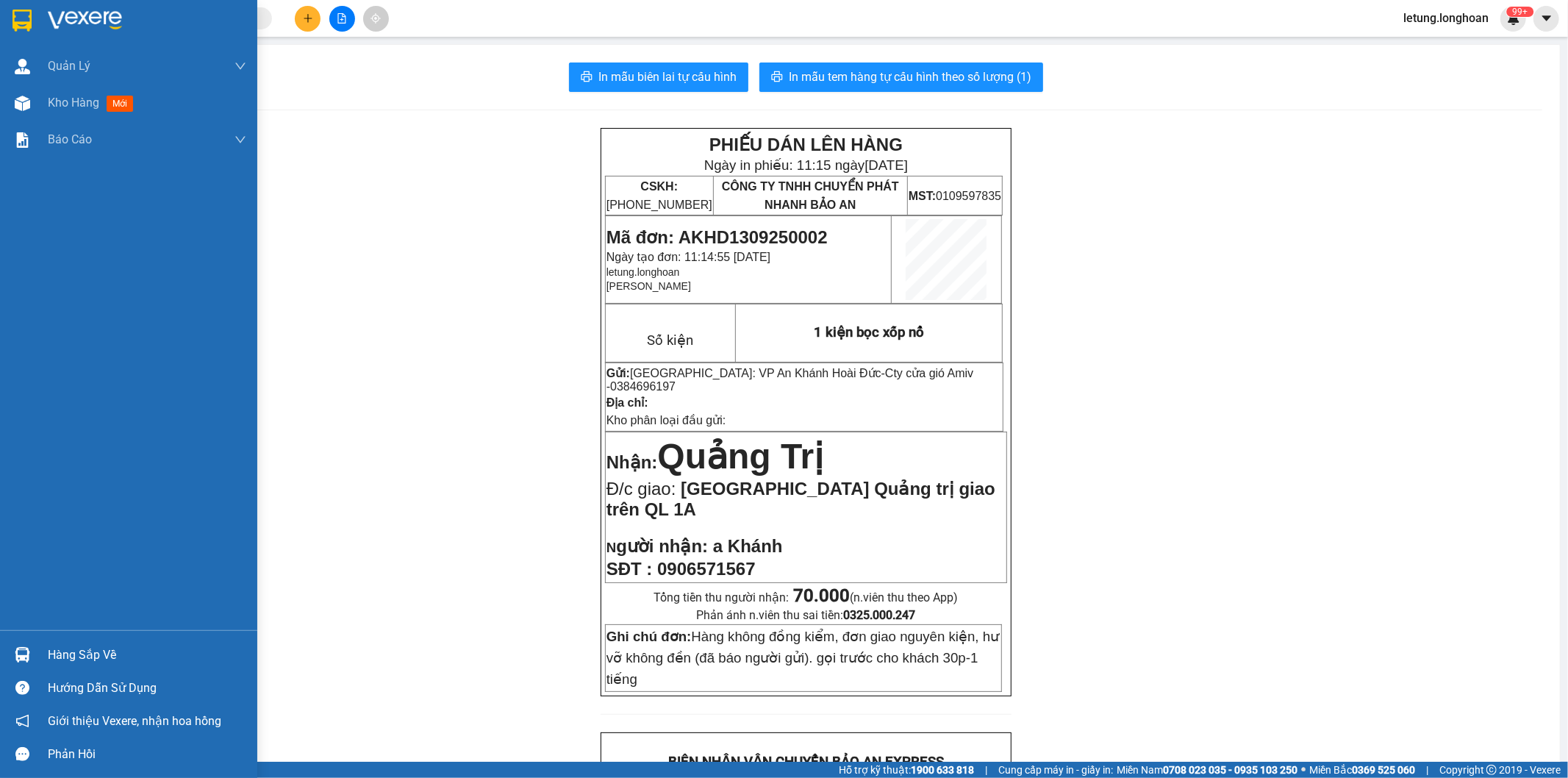
click at [22, 23] on img at bounding box center [22, 20] width 19 height 22
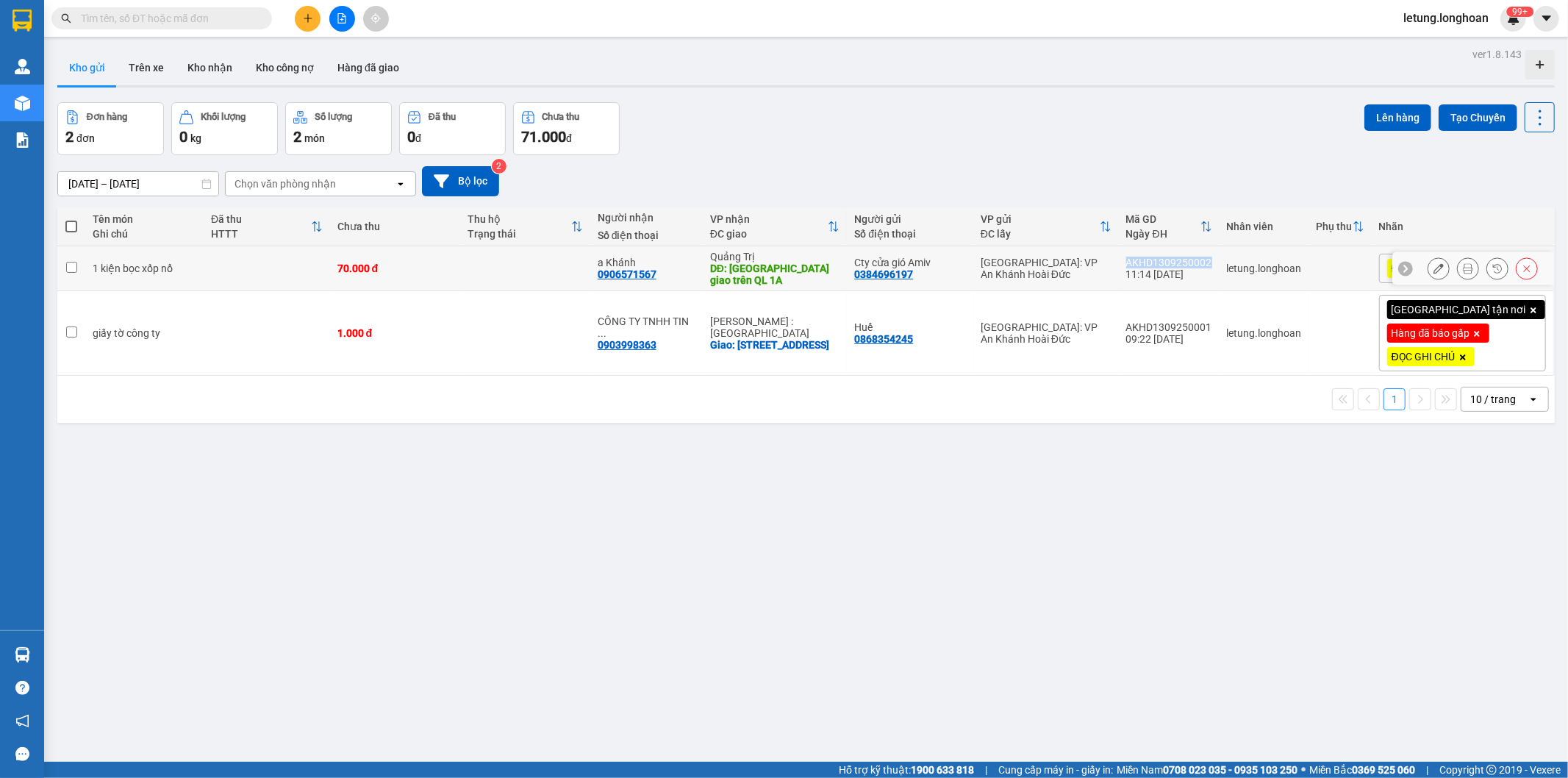
drag, startPoint x: 1257, startPoint y: 261, endPoint x: 1166, endPoint y: 261, distance: 91.0
click at [1166, 261] on td "AKHD1309250002 11:14 [DATE]" at bounding box center [1169, 268] width 101 height 45
checkbox input "true"
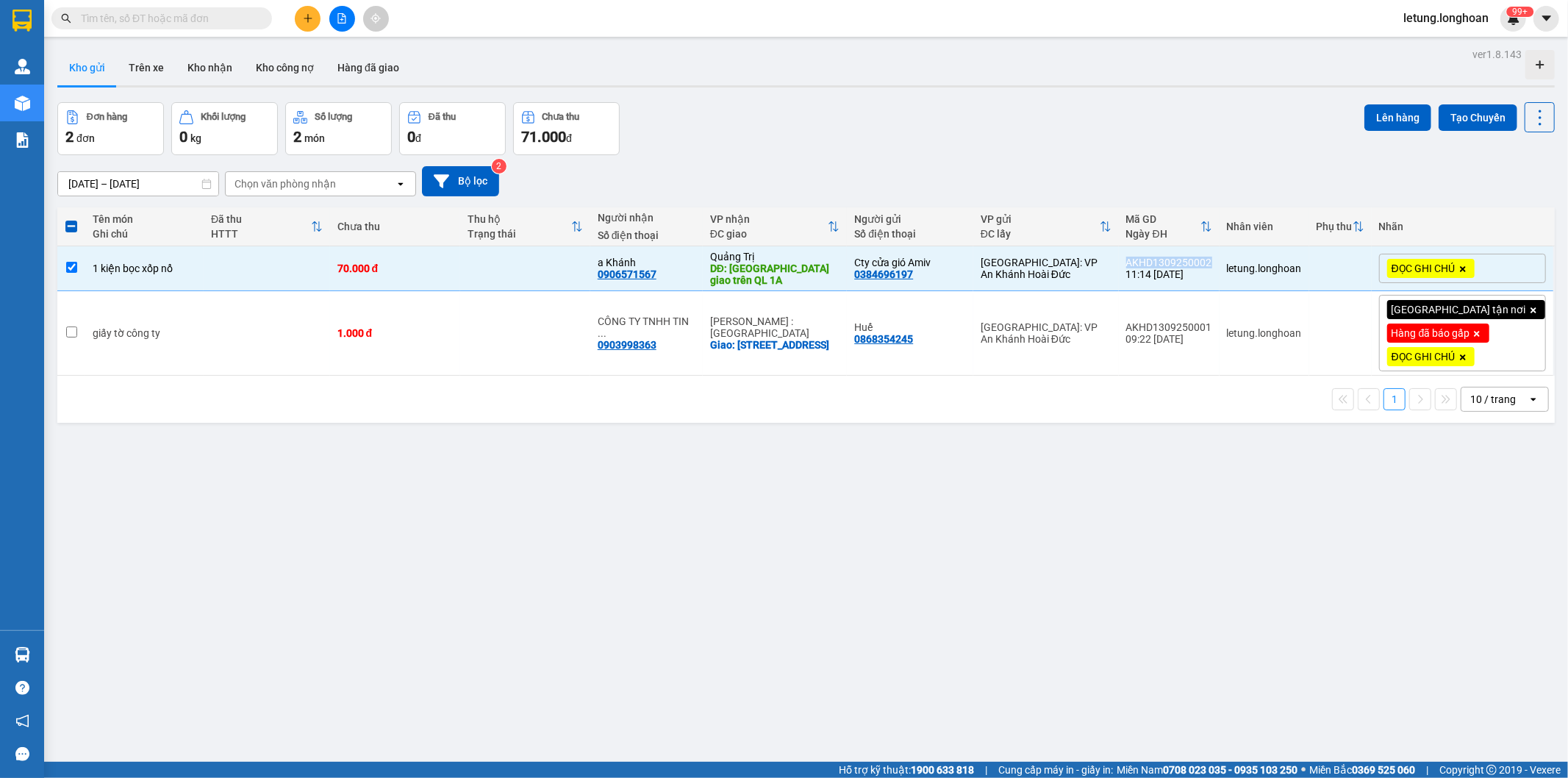
copy div "AKHD1309250002"
click at [953, 574] on div "ver 1.8.143 Kho gửi Trên xe Kho nhận Kho công nợ Hàng đã giao Đơn hàng 2 đơn Kh…" at bounding box center [805, 433] width 1510 height 778
click at [210, 22] on input "text" at bounding box center [168, 18] width 173 height 16
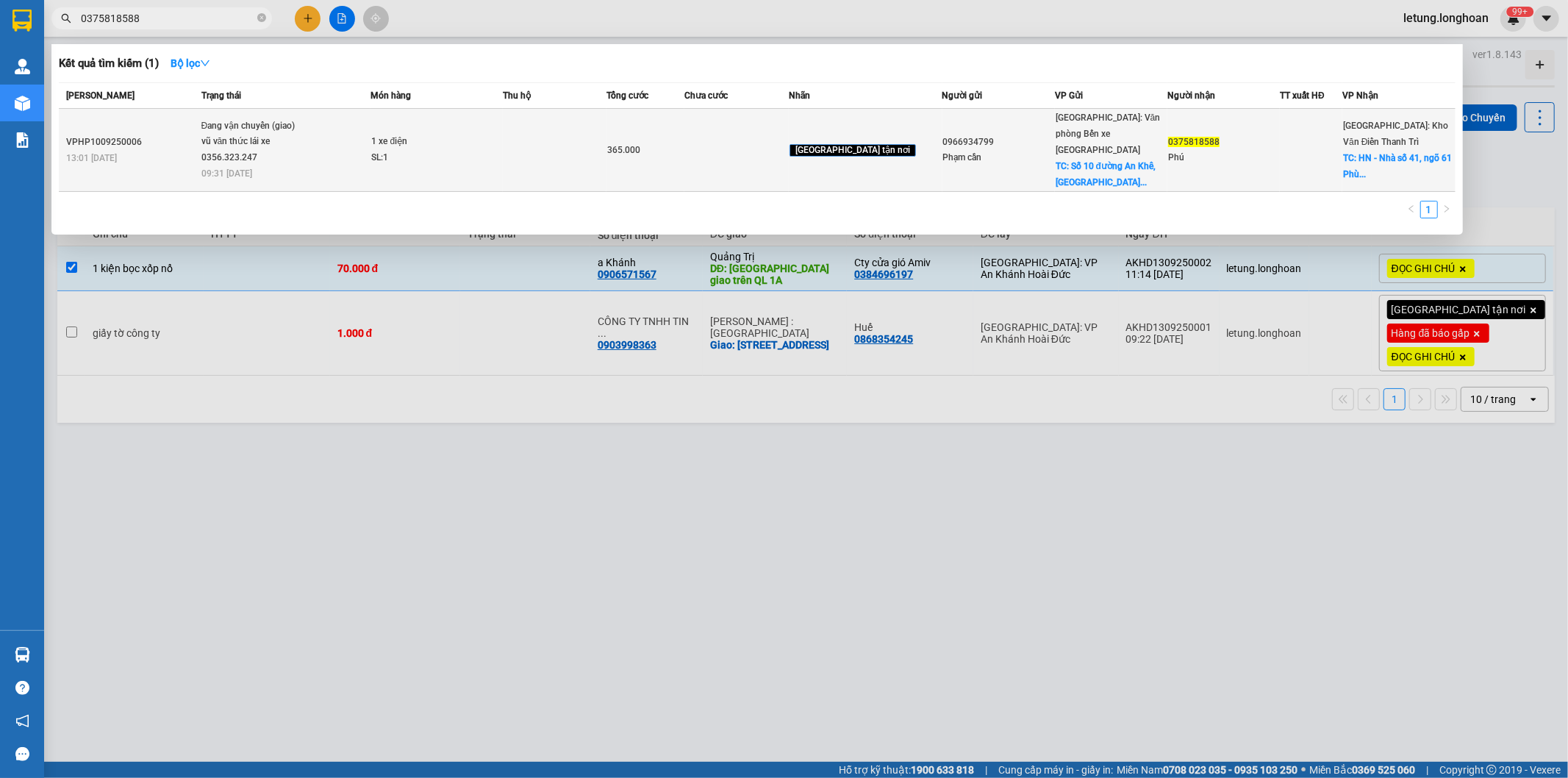
type input "0375818588"
click at [762, 130] on td at bounding box center [736, 149] width 105 height 83
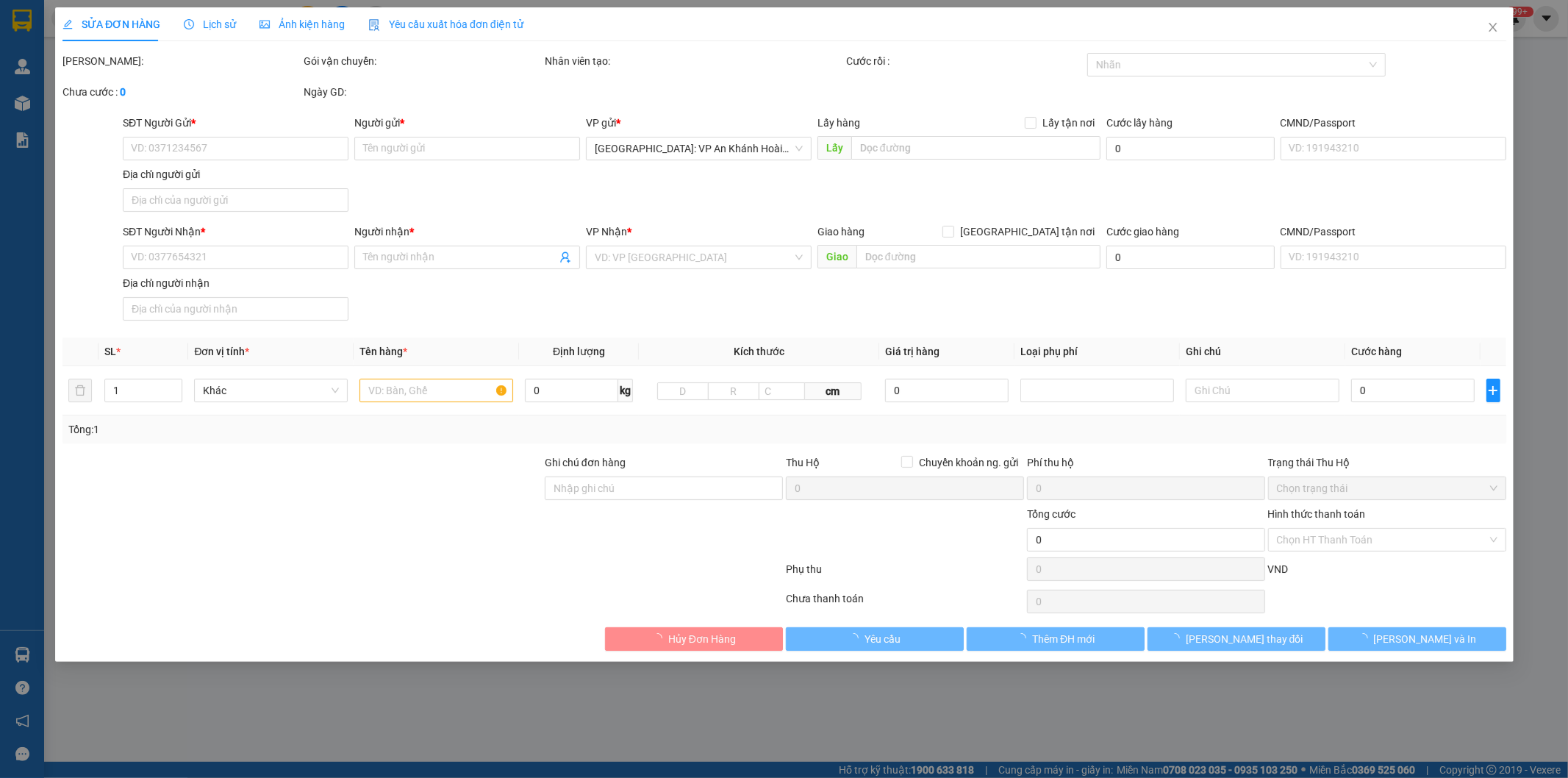
type input "0966934799"
type input "Phạm cần"
checkbox input "true"
type input "Số [STREET_ADDRESS]"
type input "115.000"
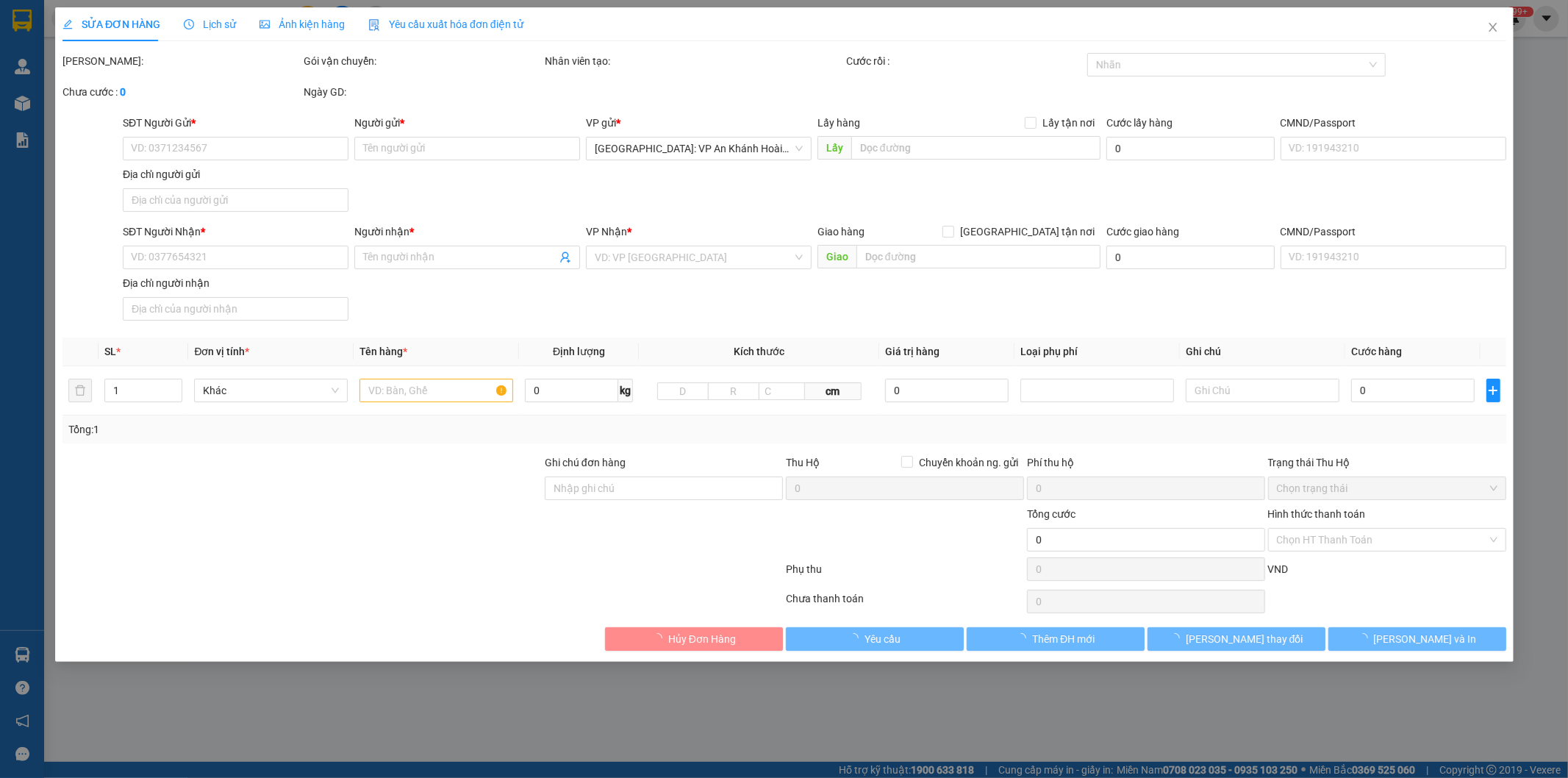
type input "0375818588"
type input "Phú"
checkbox input "true"
type input "HN - Nhà số 41, ngõ [GEOGRAPHIC_DATA], [GEOGRAPHIC_DATA], [GEOGRAPHIC_DATA],"
type input "0 chìa khóa, 0 đăng ký"
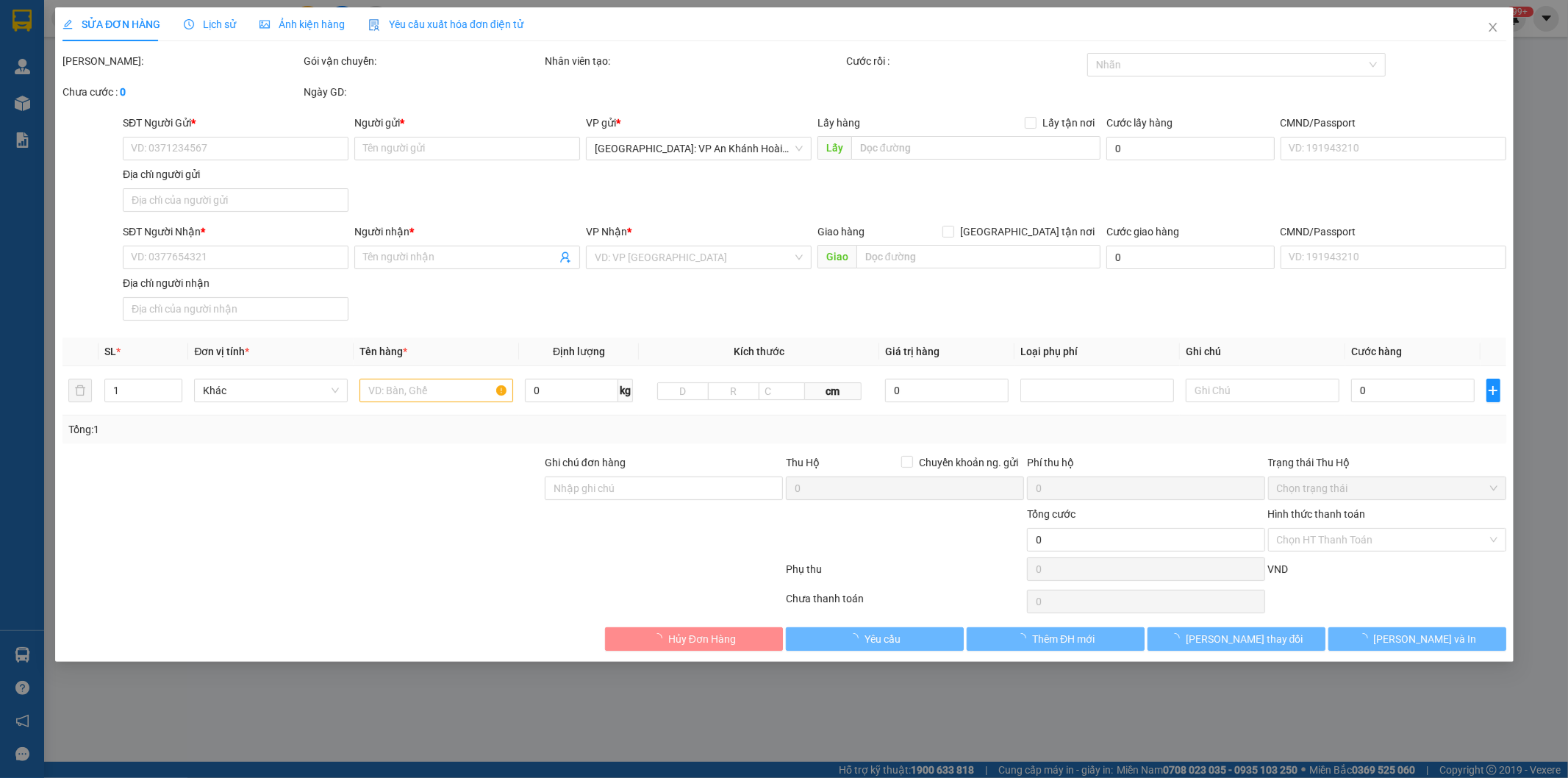
type input "365.000"
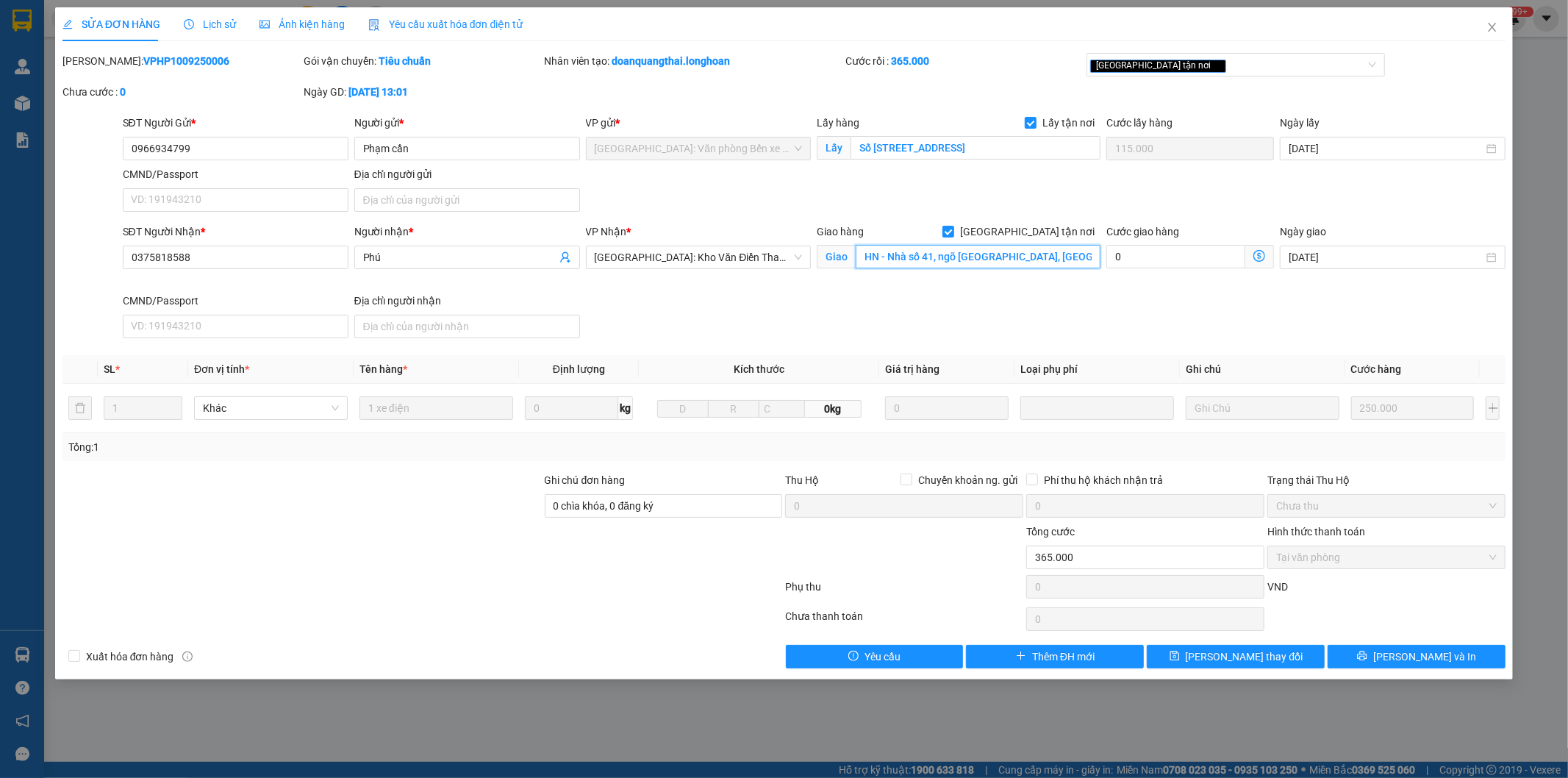
click at [991, 256] on input "HN - Nhà số 41, ngõ [GEOGRAPHIC_DATA], [GEOGRAPHIC_DATA], [GEOGRAPHIC_DATA]," at bounding box center [978, 257] width 245 height 24
click at [208, 23] on span "Lịch sử" at bounding box center [210, 24] width 52 height 12
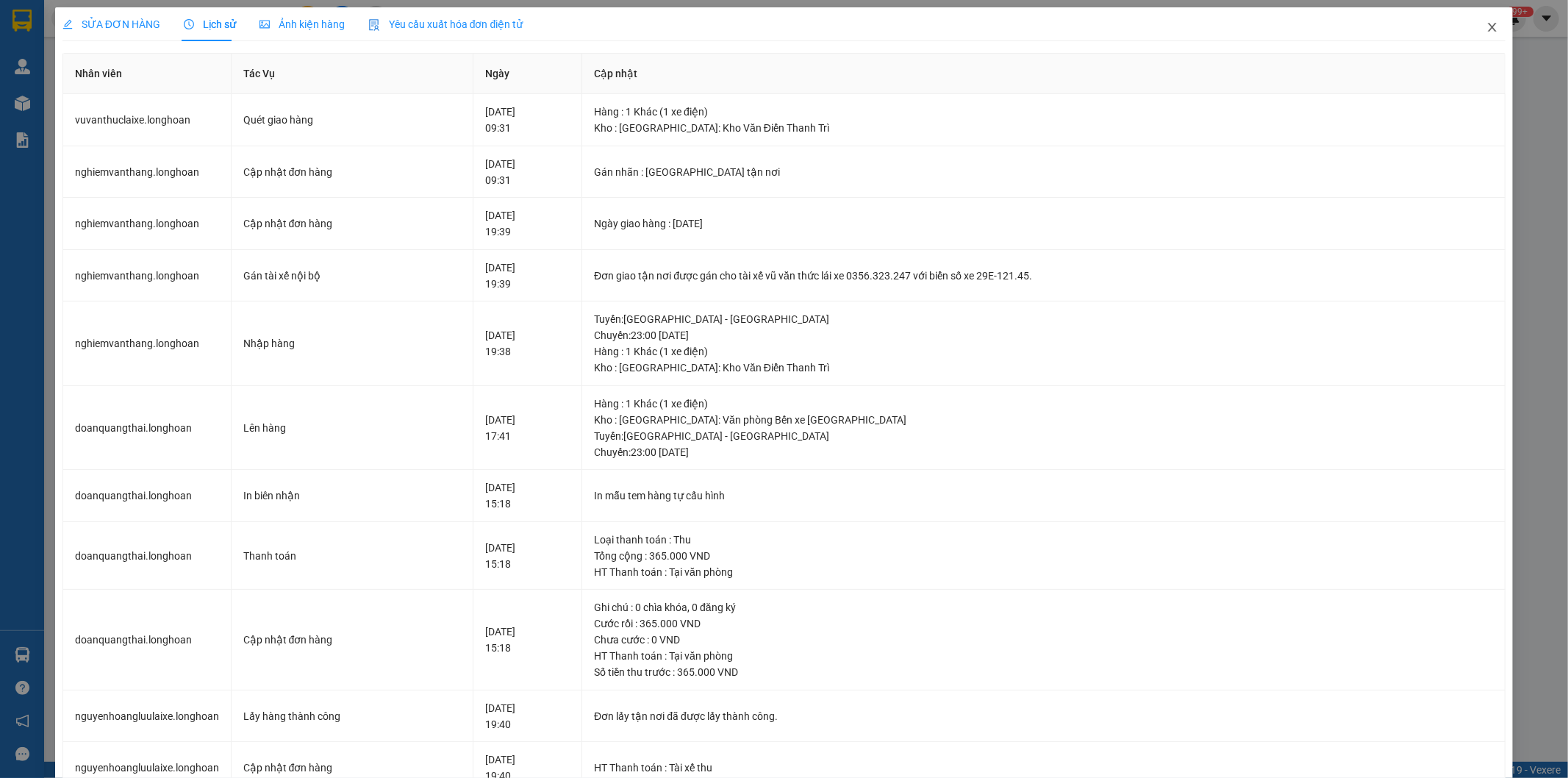
click at [1487, 22] on icon "close" at bounding box center [1492, 26] width 12 height 12
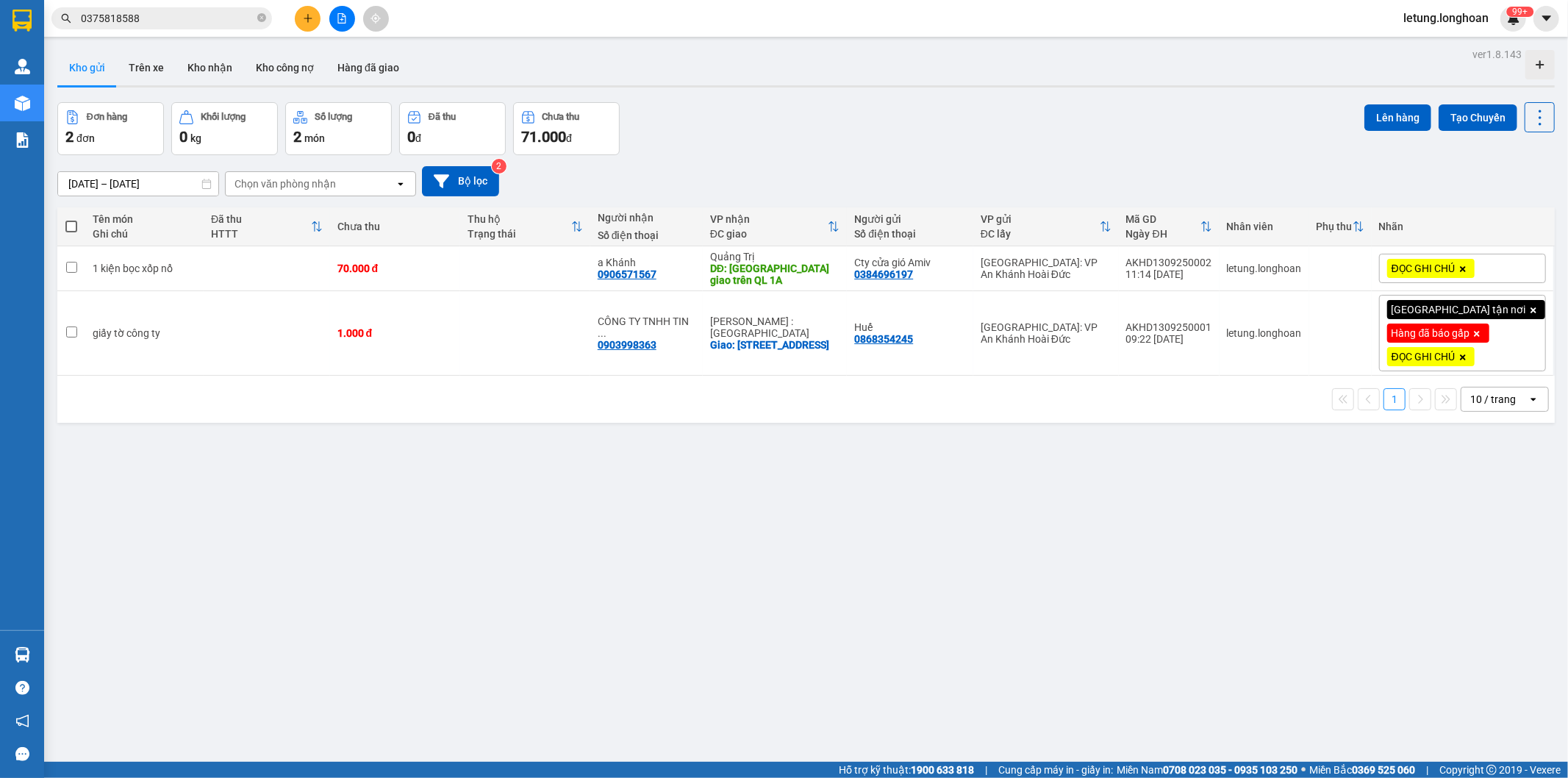
click at [189, 15] on input "0375818588" at bounding box center [168, 18] width 173 height 16
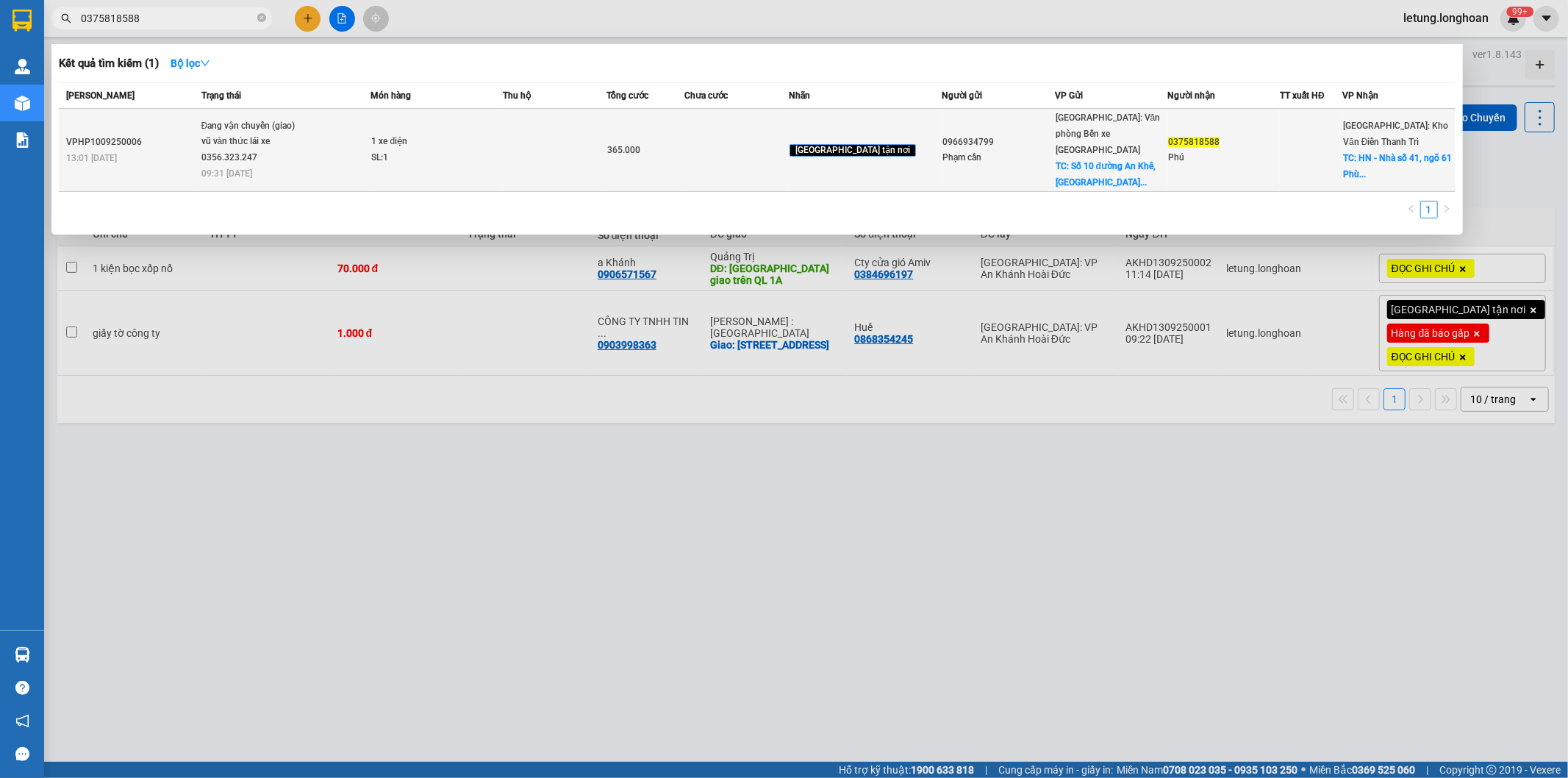
click at [1239, 155] on div "Phú" at bounding box center [1224, 158] width 111 height 15
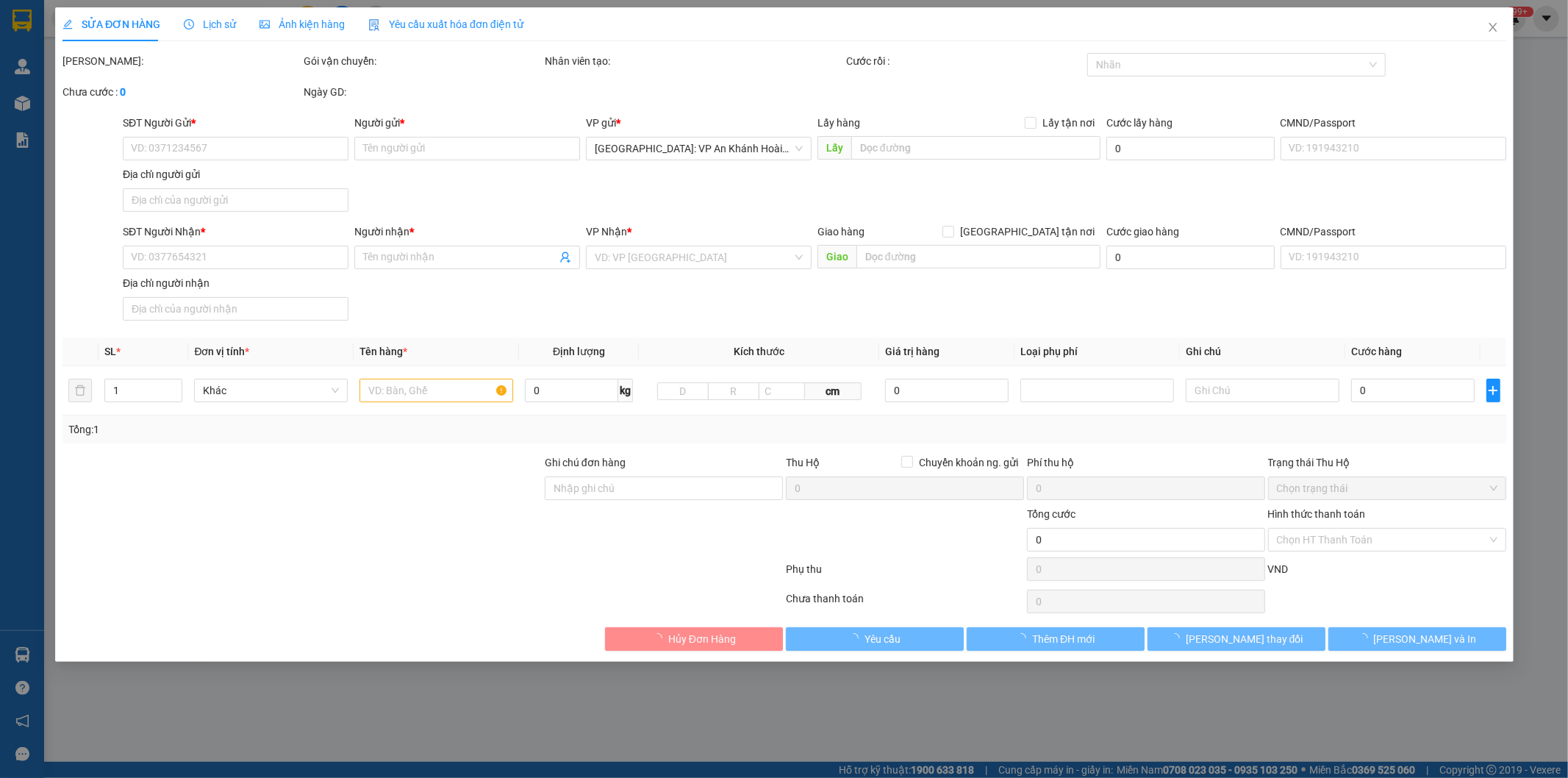
type input "0966934799"
type input "Phạm cần"
checkbox input "true"
type input "Số [STREET_ADDRESS]"
type input "115.000"
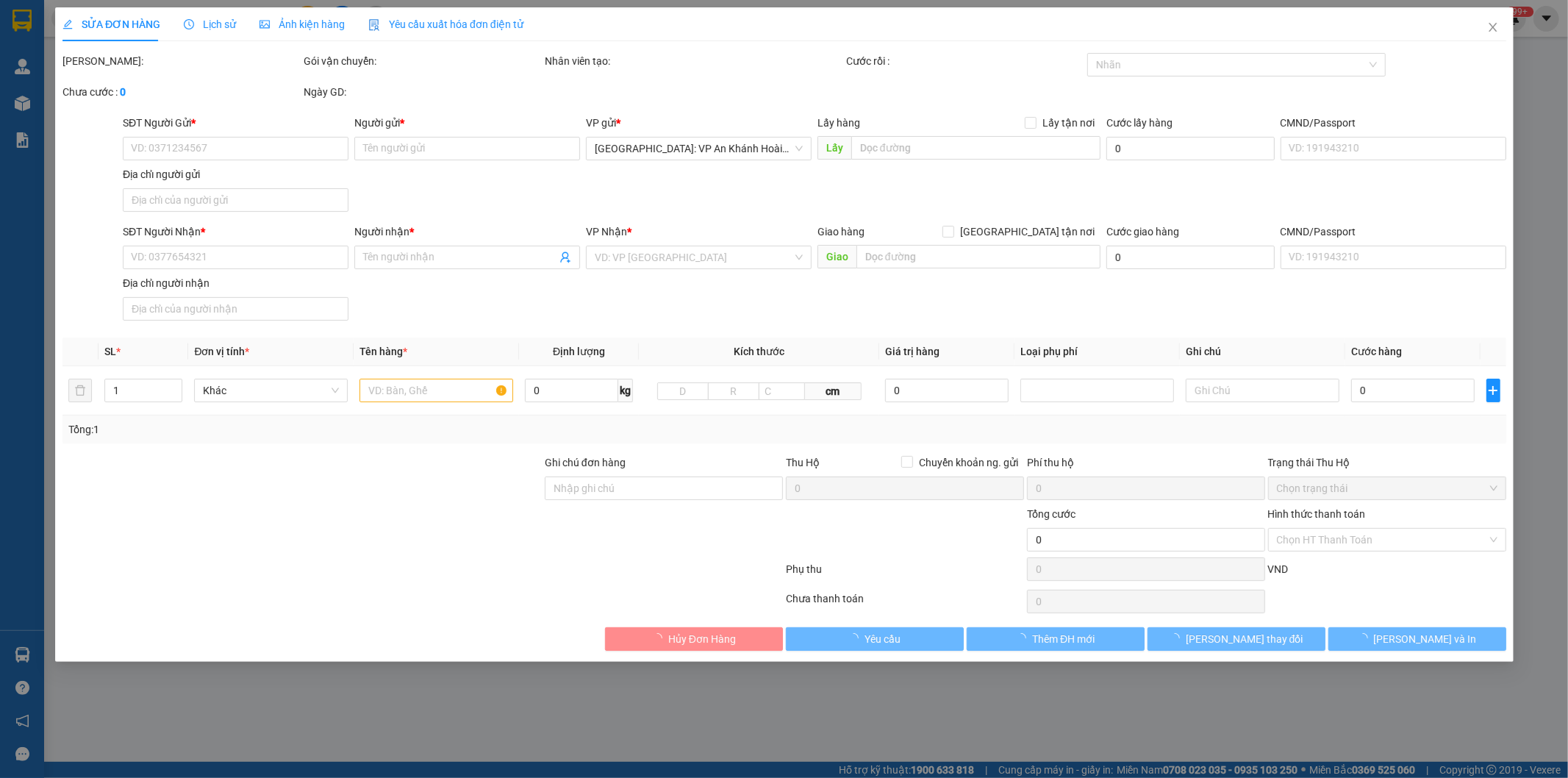
type input "0375818588"
type input "Phú"
checkbox input "true"
type input "HN - Nhà số 41, ngõ [GEOGRAPHIC_DATA], [GEOGRAPHIC_DATA], [GEOGRAPHIC_DATA],"
type input "0 chìa khóa, 0 đăng ký"
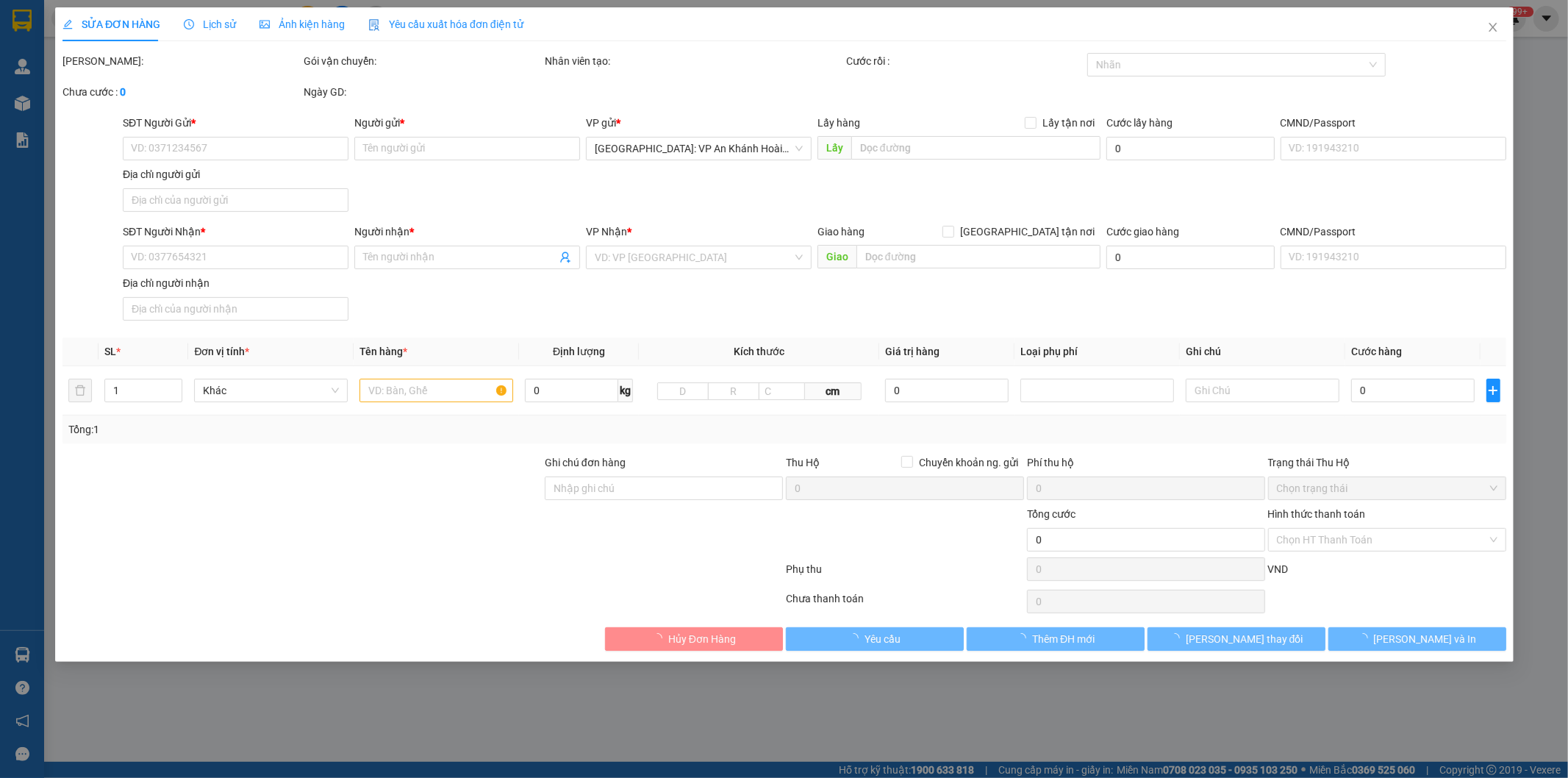
type input "365.000"
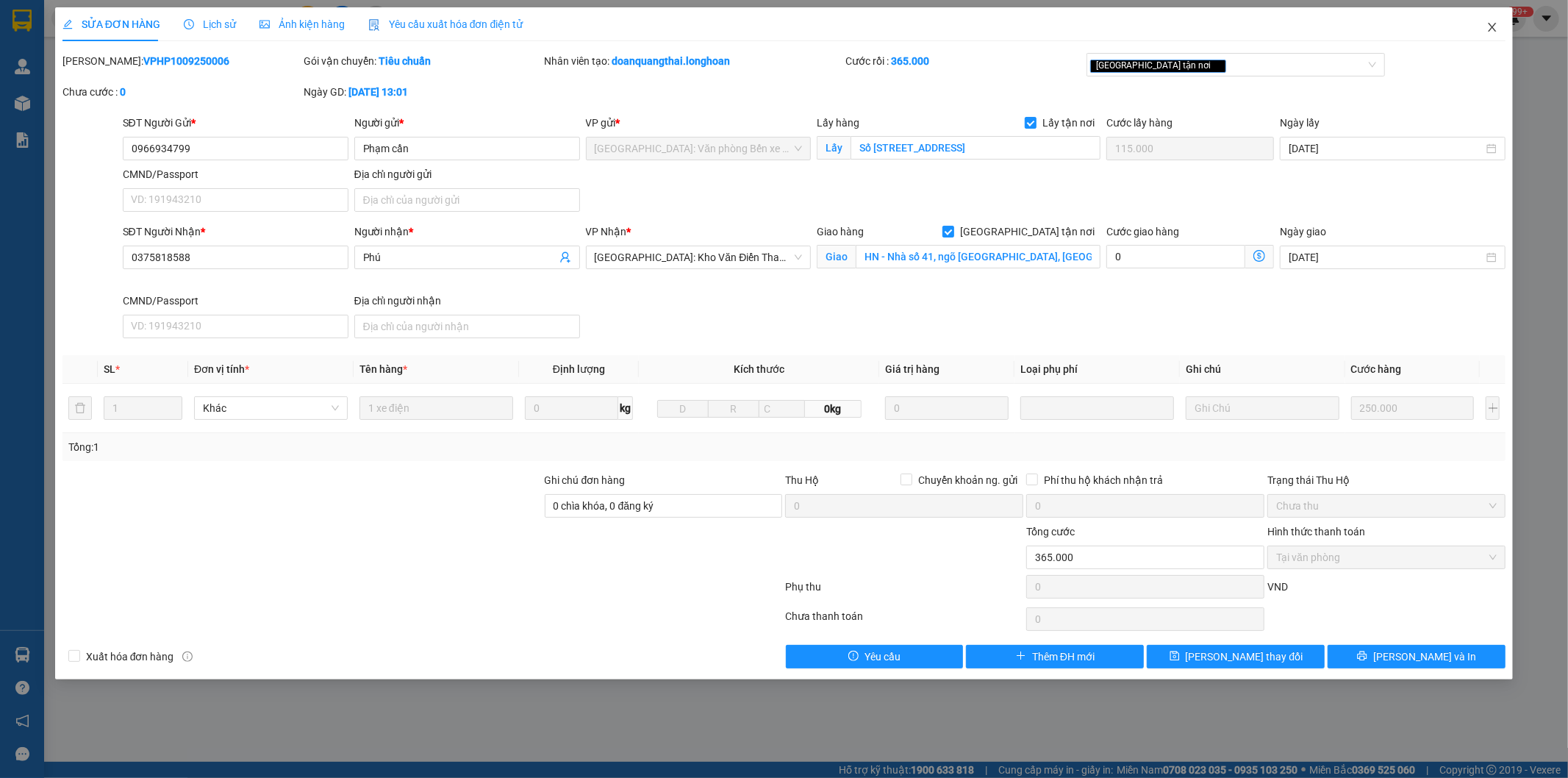
click at [1498, 28] on icon "close" at bounding box center [1492, 26] width 12 height 12
